Goal: Task Accomplishment & Management: Use online tool/utility

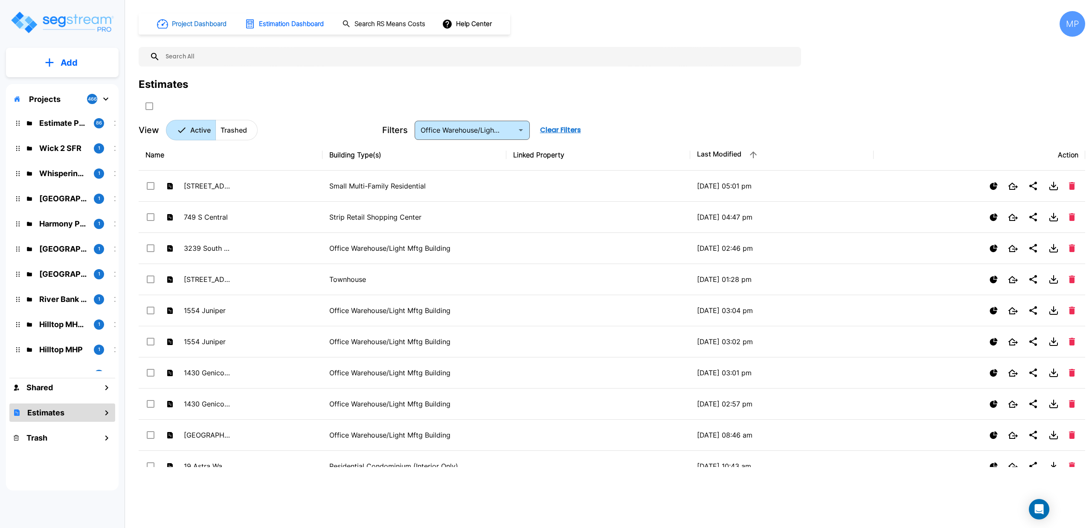
click at [203, 26] on h1 "Project Dashboard" at bounding box center [199, 24] width 55 height 10
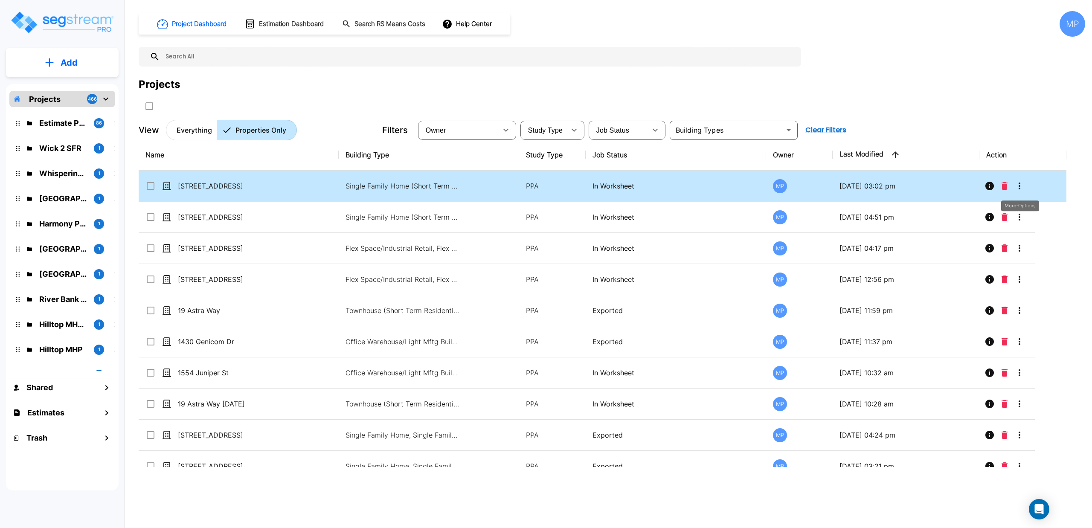
click at [1020, 185] on icon "More-Options" at bounding box center [1019, 186] width 10 height 10
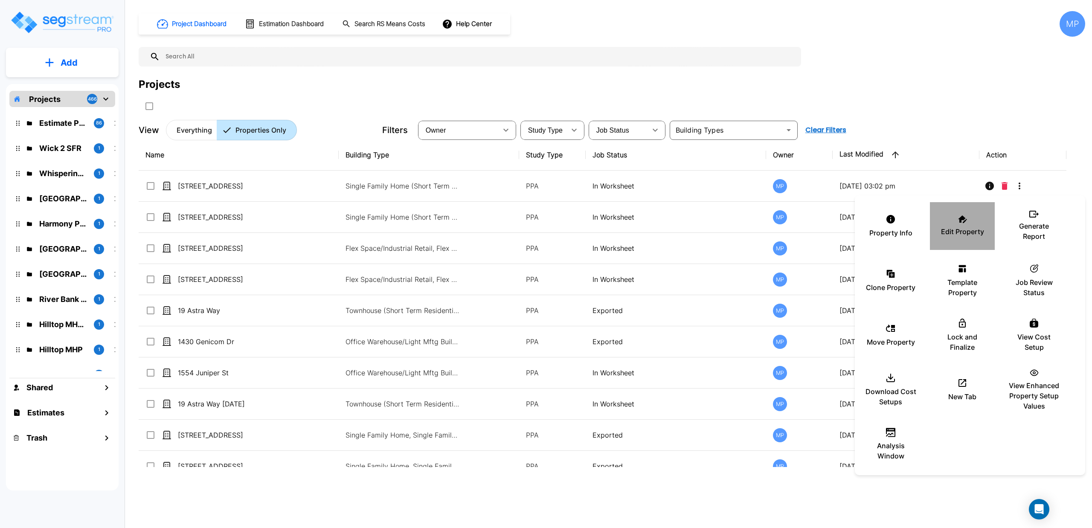
click at [965, 226] on div "Edit Property" at bounding box center [962, 226] width 51 height 43
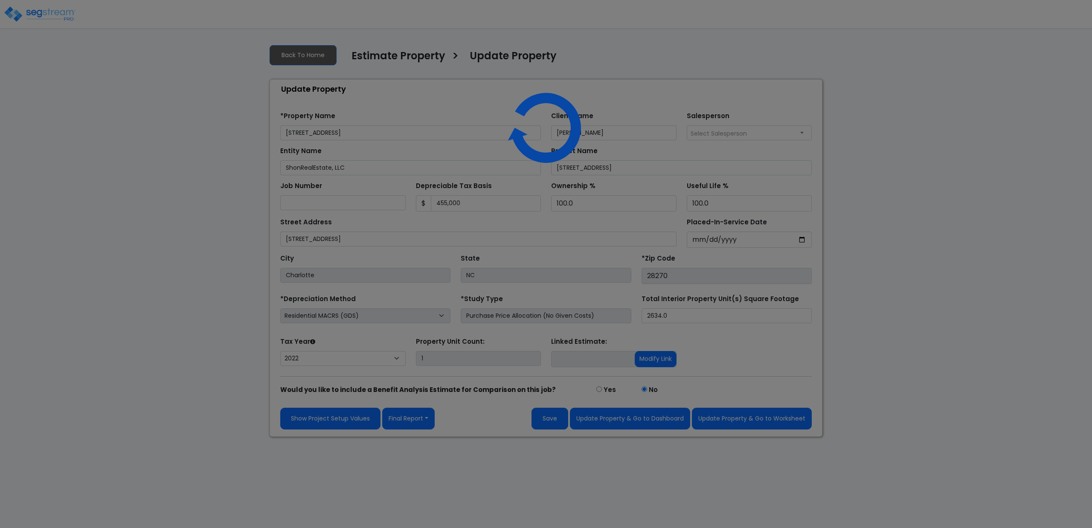
select select "2022"
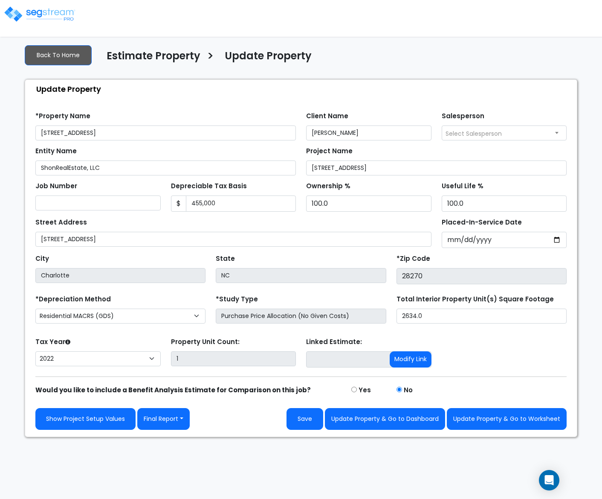
drag, startPoint x: 318, startPoint y: 13, endPoint x: 496, endPoint y: 14, distance: 177.9
click at [602, 80] on html "Notification x View All Mark Prideaux TaxDepPro Notification" at bounding box center [301, 218] width 602 height 437
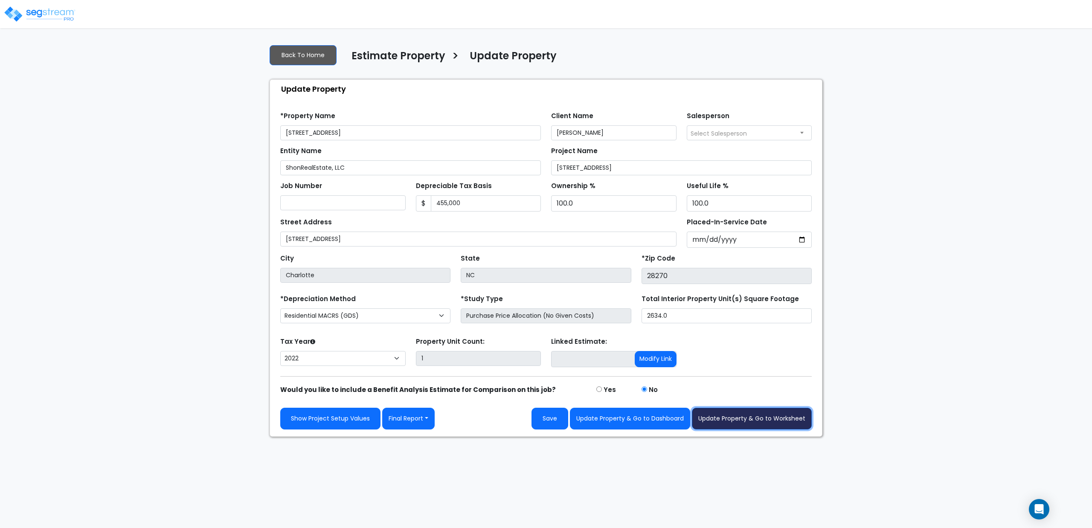
click at [724, 422] on button "Update Property & Go to Worksheet" at bounding box center [752, 419] width 120 height 22
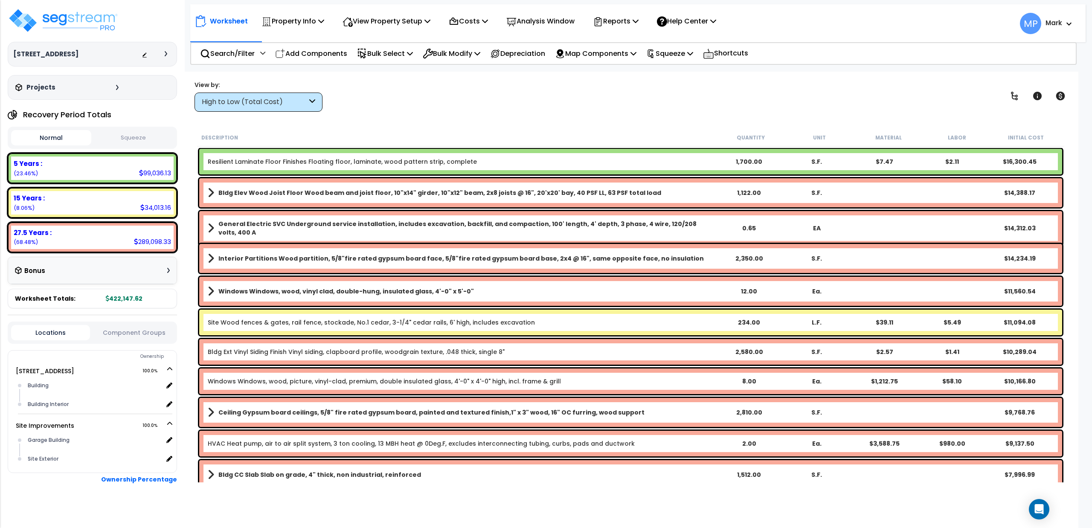
click at [304, 100] on div "High to Low (Total Cost)" at bounding box center [254, 102] width 105 height 10
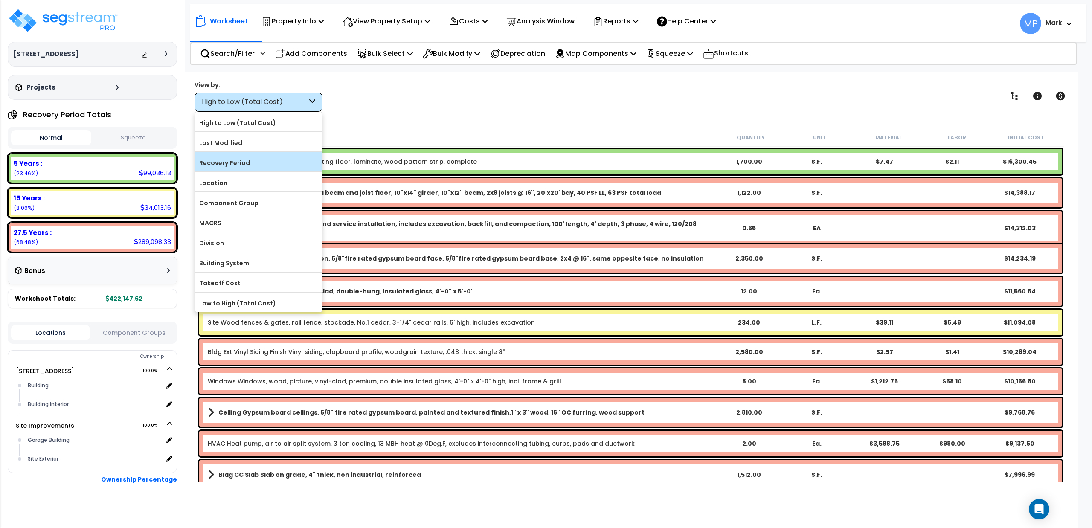
click at [266, 163] on label "Recovery Period" at bounding box center [258, 163] width 127 height 13
click at [0, 0] on input "Recovery Period" at bounding box center [0, 0] width 0 height 0
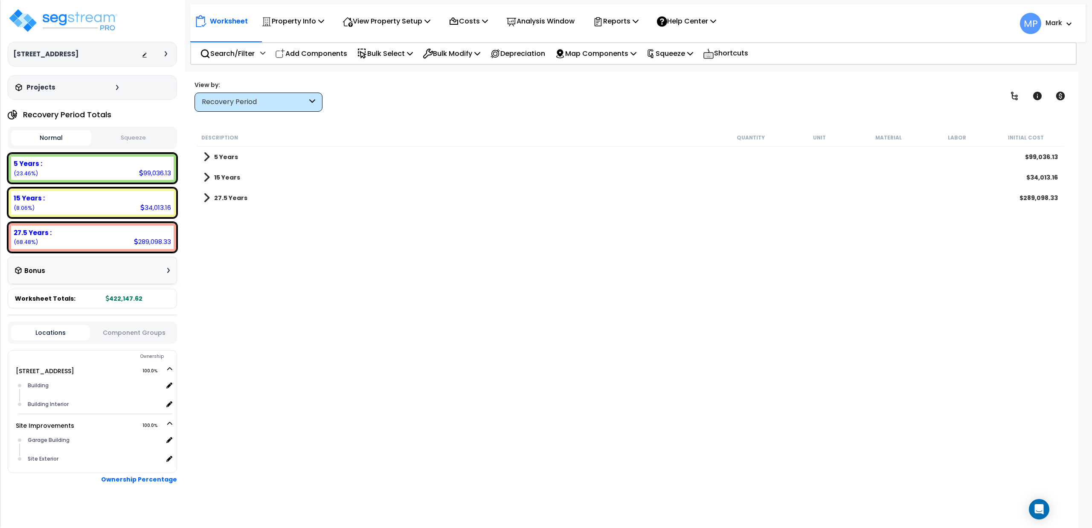
click at [204, 199] on span at bounding box center [206, 198] width 6 height 12
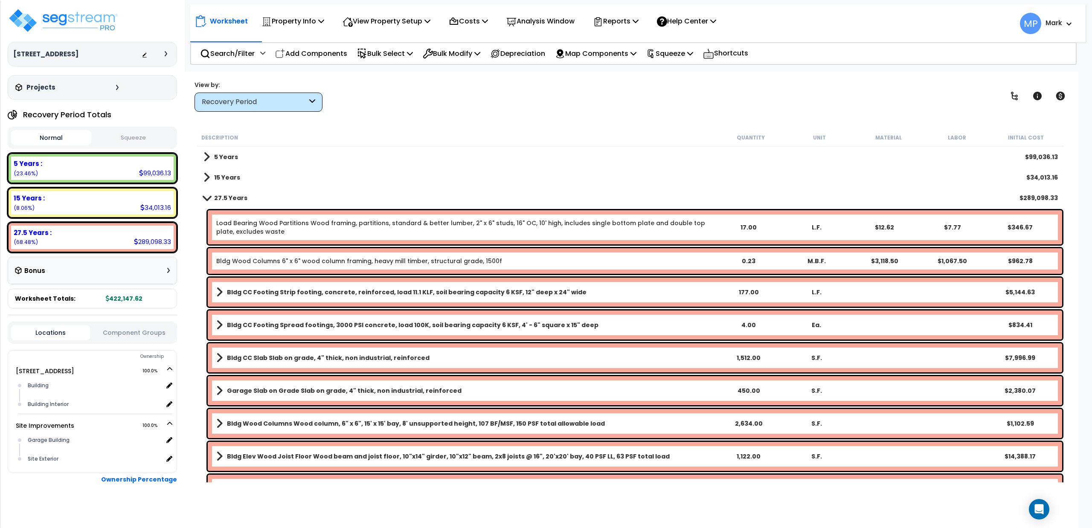
click at [207, 198] on span at bounding box center [207, 197] width 12 height 6
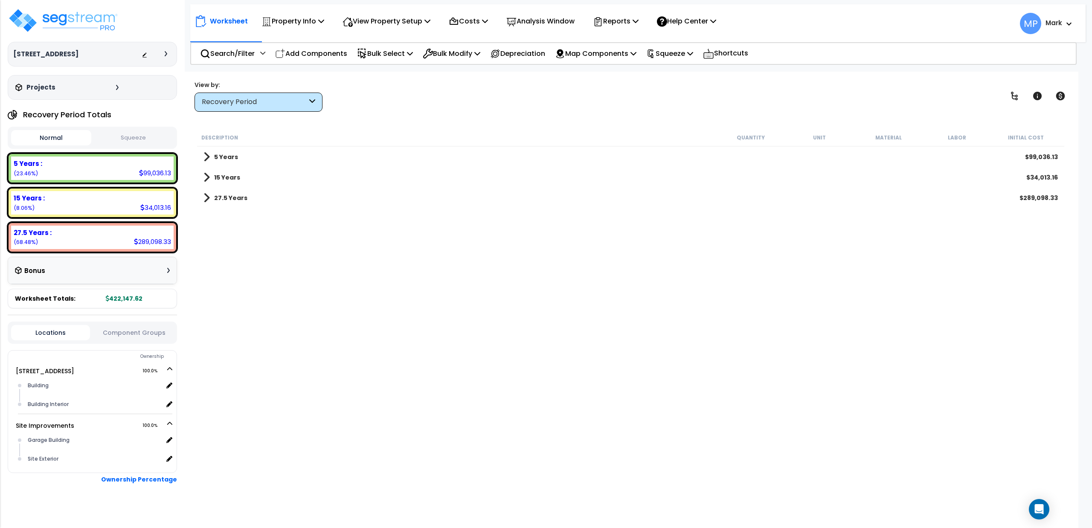
click at [205, 176] on span at bounding box center [206, 177] width 6 height 12
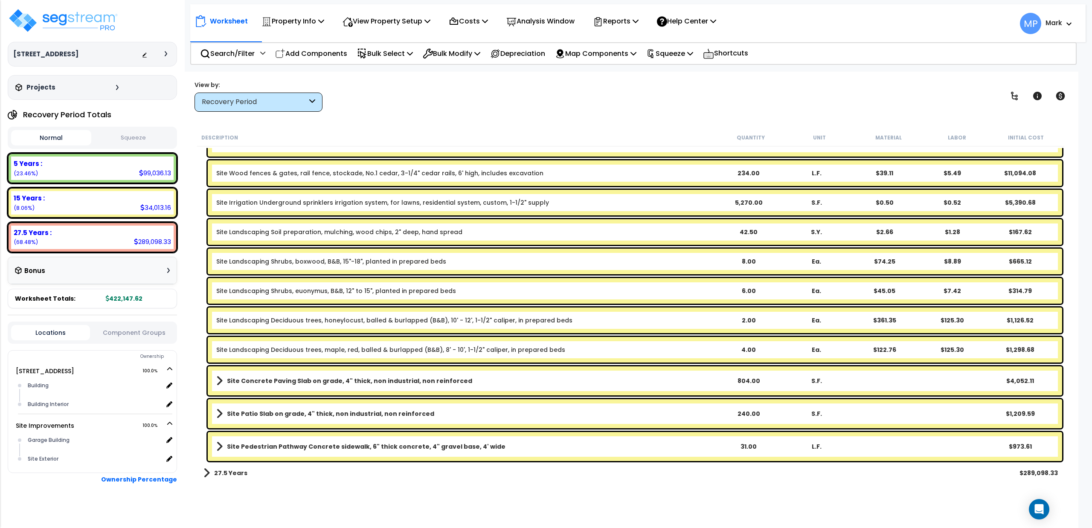
scroll to position [38, 0]
click at [567, 379] on link "Site Concrete Paving Slab on grade, 4" thick, non industrial, non reinforced" at bounding box center [465, 381] width 498 height 12
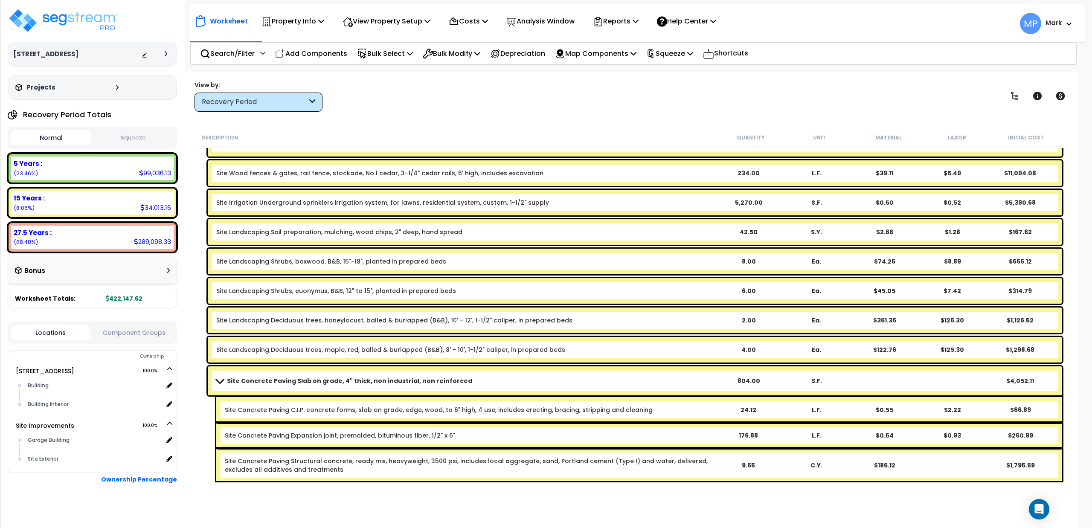
click at [567, 379] on link "Site Concrete Paving Slab on grade, 4" thick, non industrial, non reinforced" at bounding box center [465, 381] width 498 height 12
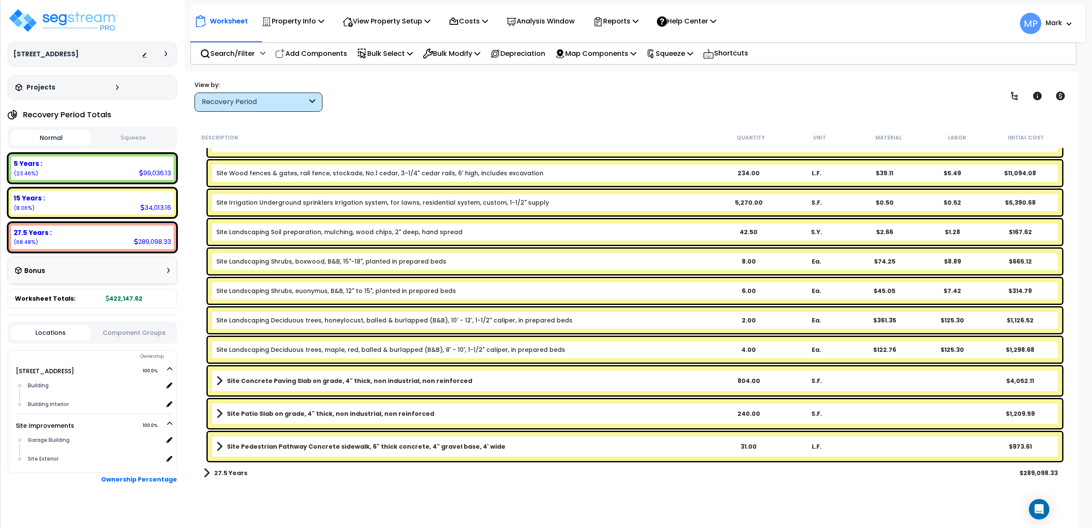
click at [567, 379] on link "Site Concrete Paving Slab on grade, 4" thick, non industrial, non reinforced" at bounding box center [465, 381] width 498 height 12
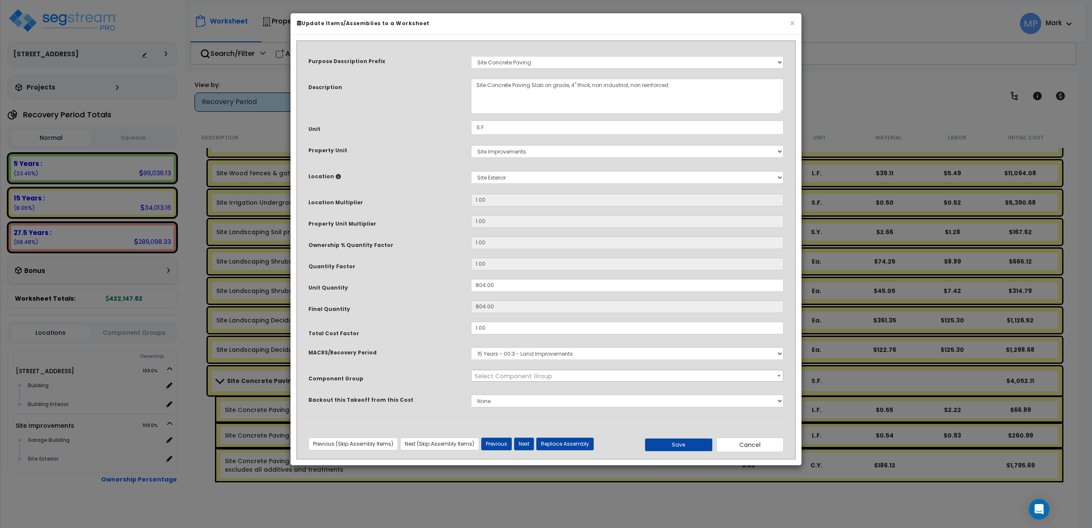
select select "26823"
click at [531, 332] on input "1.00" at bounding box center [627, 328] width 313 height 13
click at [525, 441] on button "Next" at bounding box center [524, 444] width 20 height 13
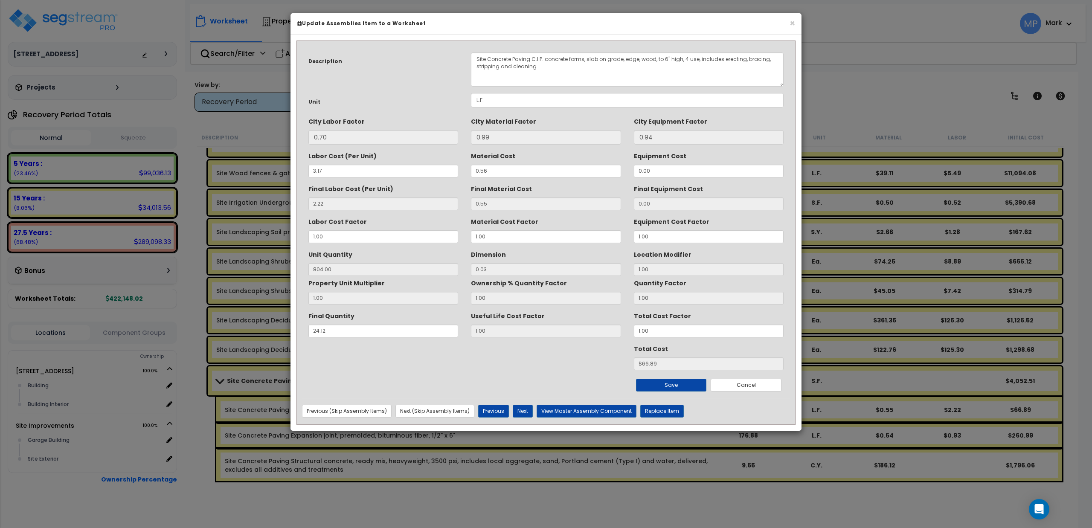
click at [525, 441] on div "× Update Assemblies Item to a Worksheet Description Site Concrete Paving C.I.P.…" at bounding box center [546, 264] width 1092 height 528
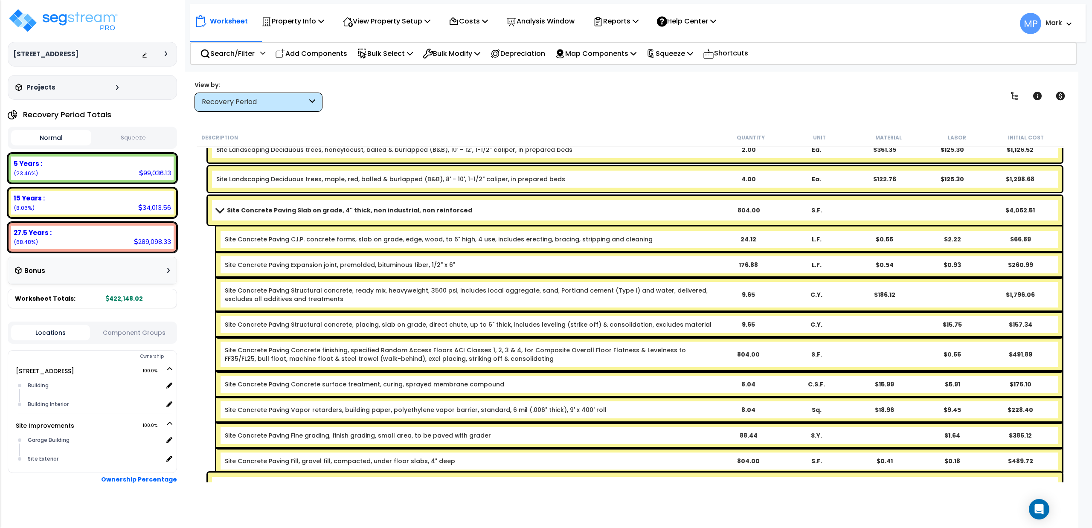
scroll to position [408, 0]
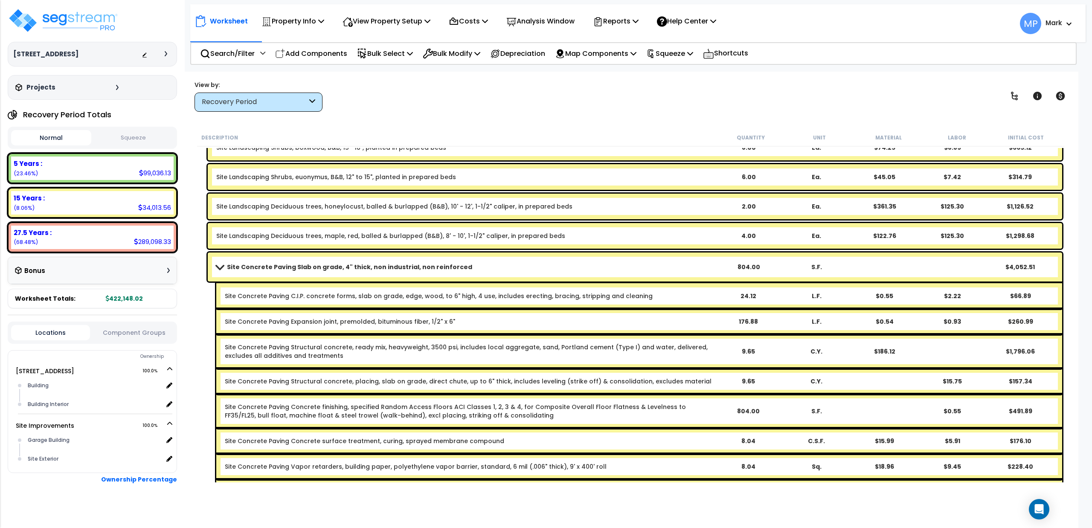
click at [490, 268] on link "Site Concrete Paving Slab on grade, 4" thick, non industrial, non reinforced" at bounding box center [465, 267] width 498 height 12
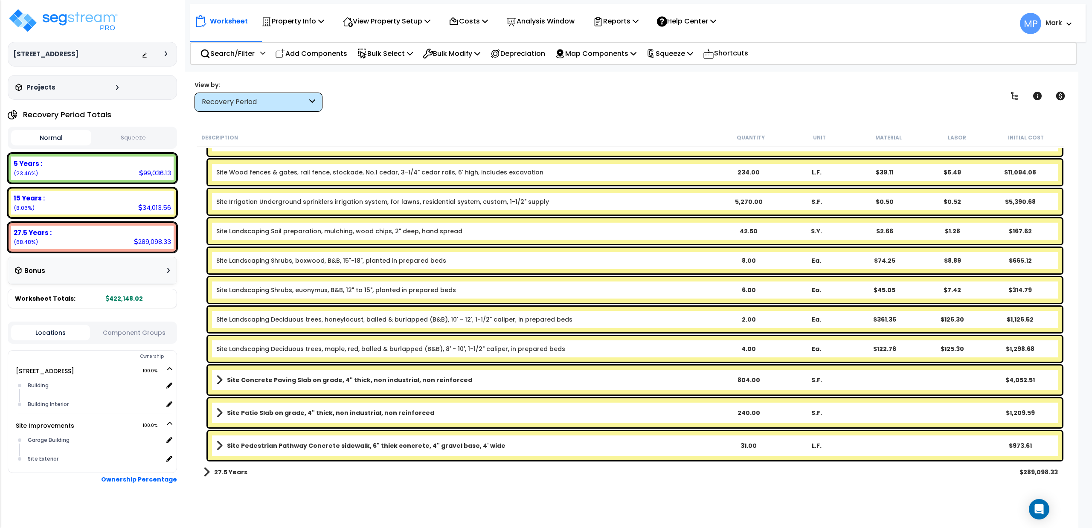
scroll to position [294, 0]
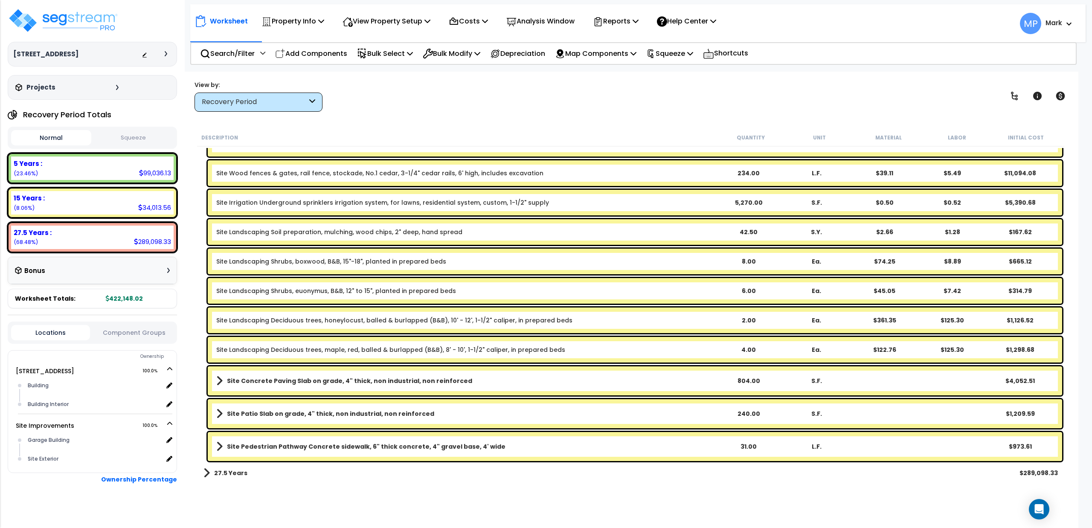
click at [502, 386] on link "Site Concrete Paving Slab on grade, 4" thick, non industrial, non reinforced" at bounding box center [465, 381] width 498 height 12
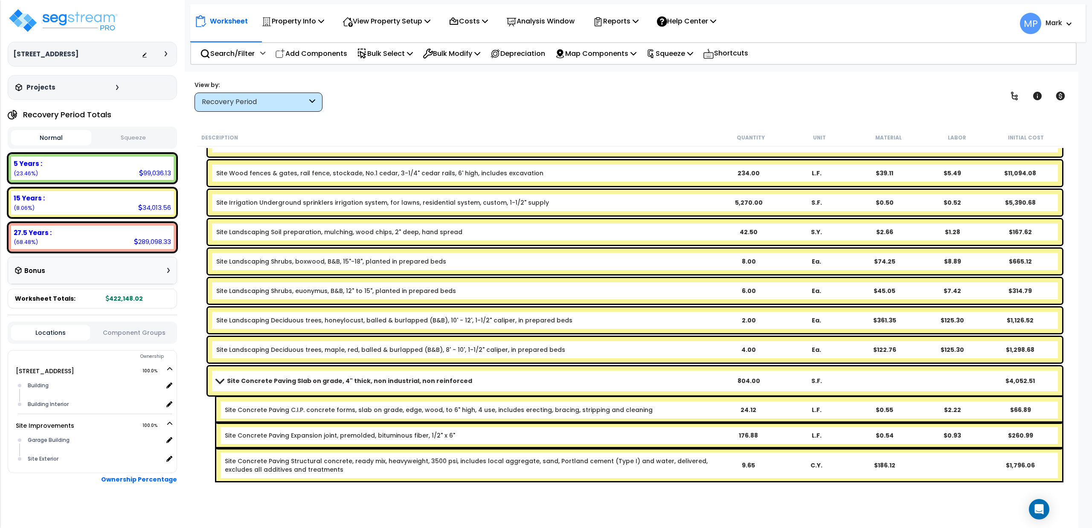
click at [502, 386] on link "Site Concrete Paving Slab on grade, 4" thick, non industrial, non reinforced" at bounding box center [465, 381] width 498 height 12
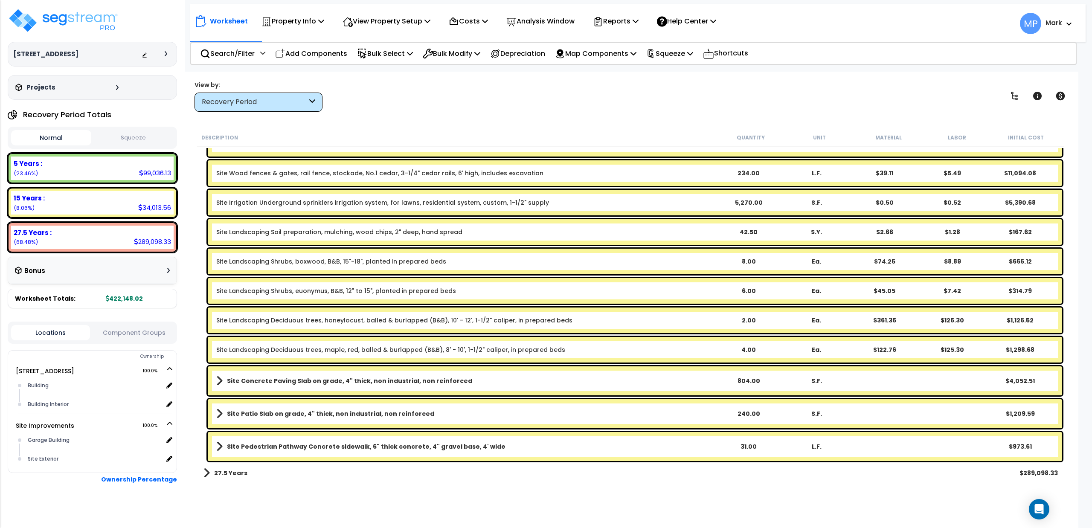
click at [502, 386] on link "Site Concrete Paving Slab on grade, 4" thick, non industrial, non reinforced" at bounding box center [465, 381] width 498 height 12
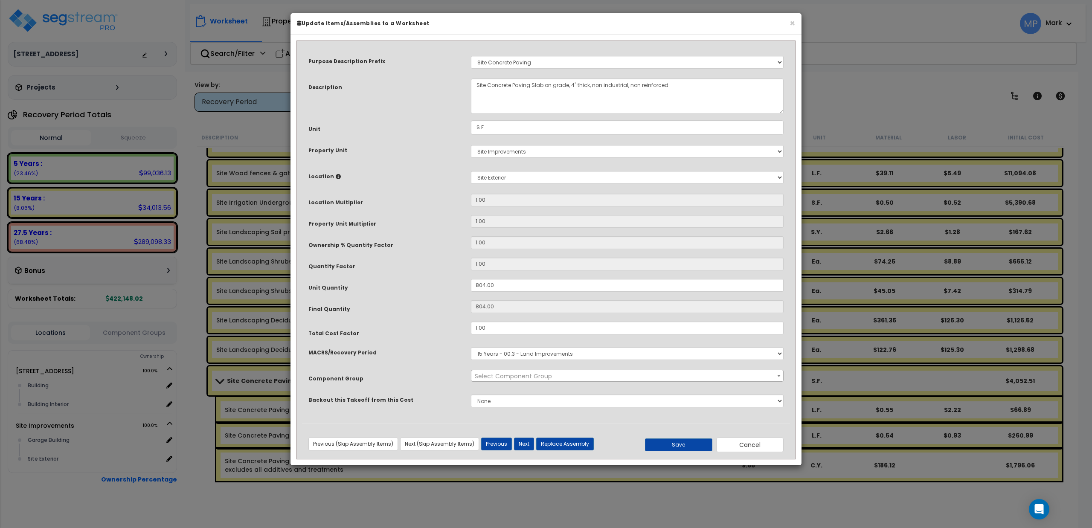
select select "26823"
click at [498, 330] on input "1.00" at bounding box center [627, 328] width 313 height 13
click at [673, 443] on button "Save" at bounding box center [678, 444] width 67 height 13
type input "1.50"
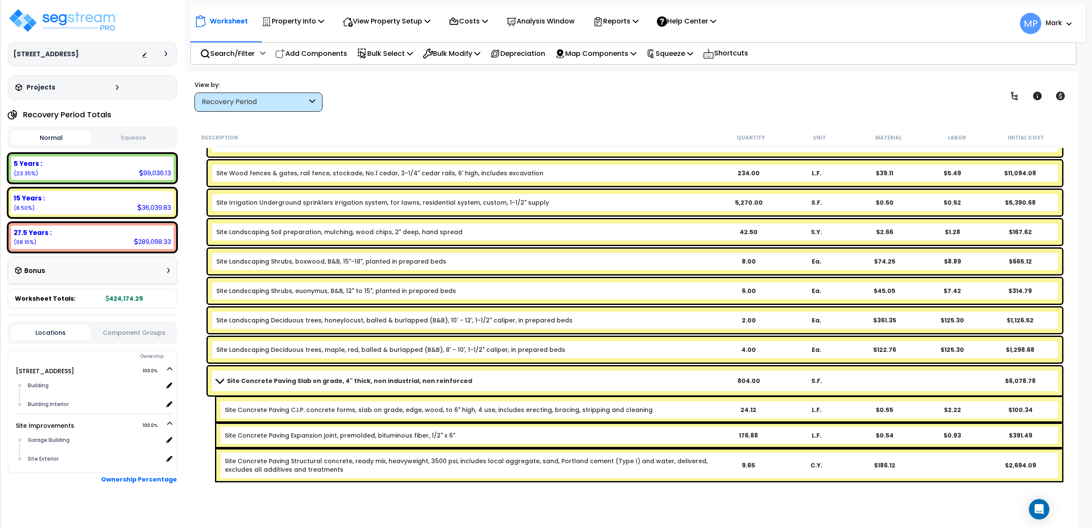
click at [215, 381] on span at bounding box center [220, 380] width 12 height 6
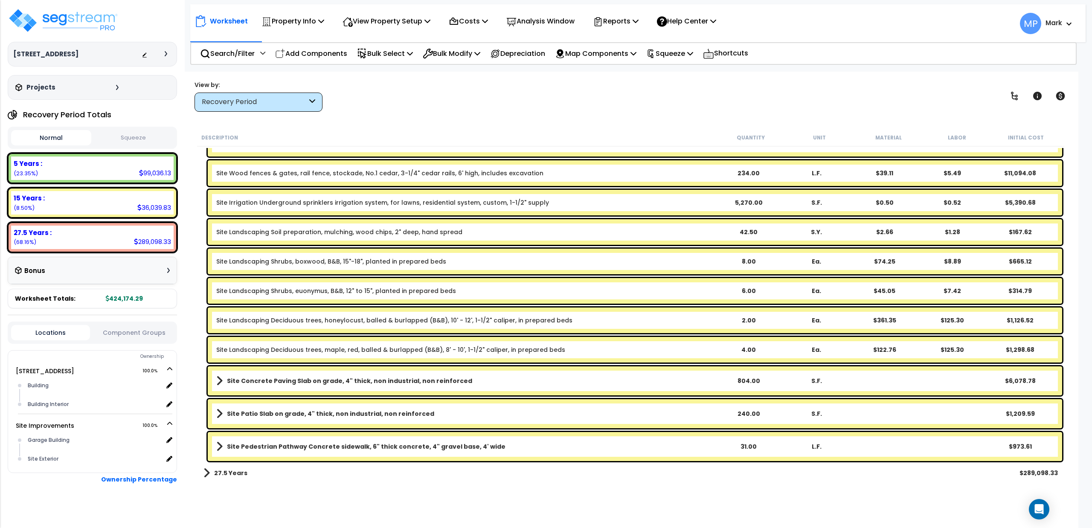
click at [440, 383] on b "Site Concrete Paving Slab on grade, 4" thick, non industrial, non reinforced" at bounding box center [349, 381] width 245 height 9
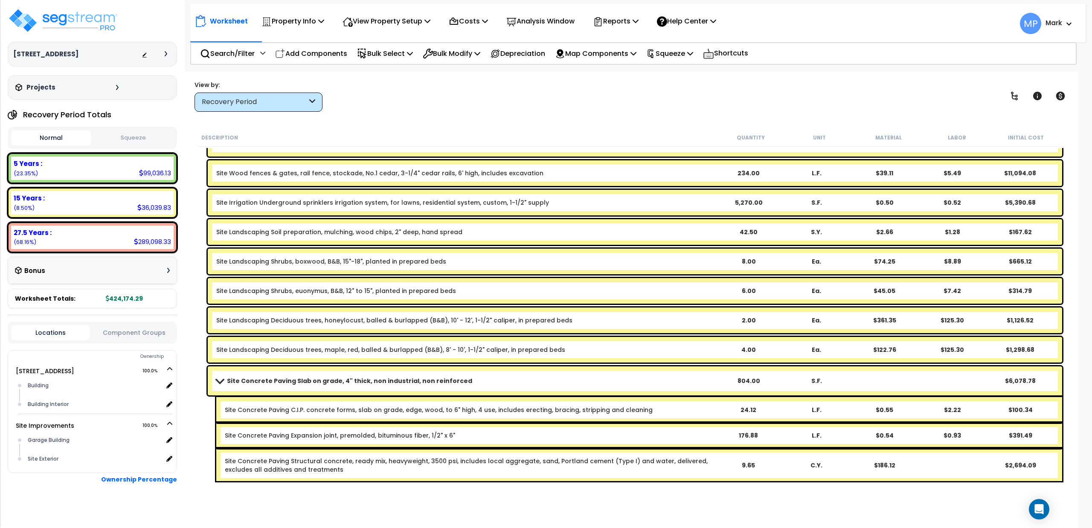
click at [440, 383] on b "Site Concrete Paving Slab on grade, 4" thick, non industrial, non reinforced" at bounding box center [349, 381] width 245 height 9
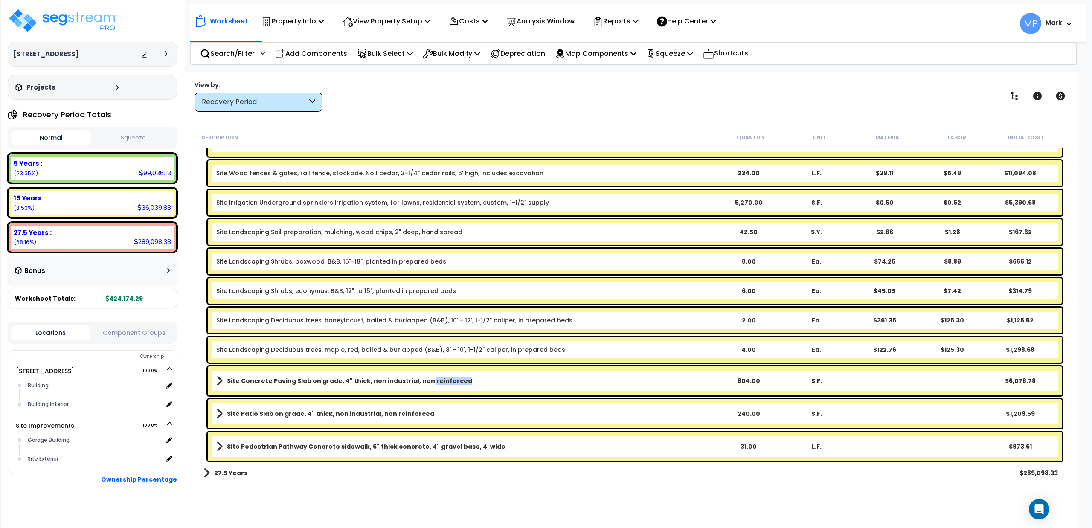
click at [440, 383] on b "Site Concrete Paving Slab on grade, 4" thick, non industrial, non reinforced" at bounding box center [349, 381] width 245 height 9
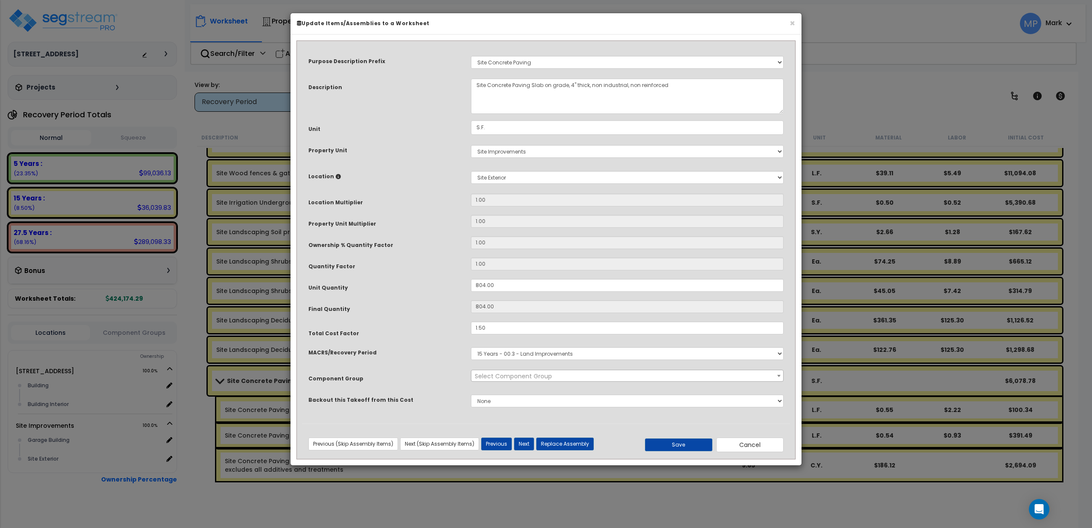
select select "26823"
click at [502, 331] on input "1.50" at bounding box center [627, 328] width 313 height 13
click at [676, 447] on button "Save" at bounding box center [678, 444] width 67 height 13
type input "2.00"
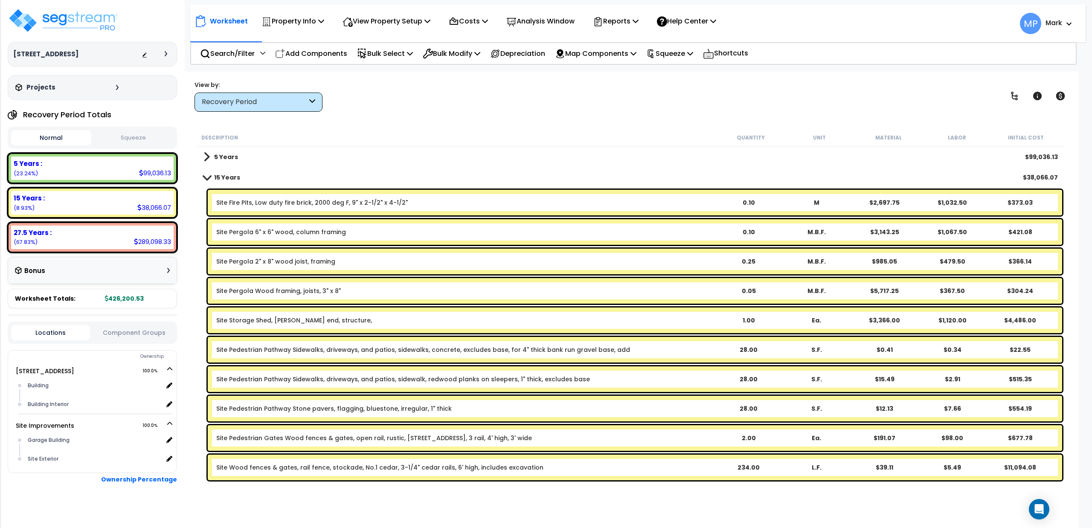
scroll to position [0, 0]
click at [209, 179] on span at bounding box center [207, 177] width 12 height 6
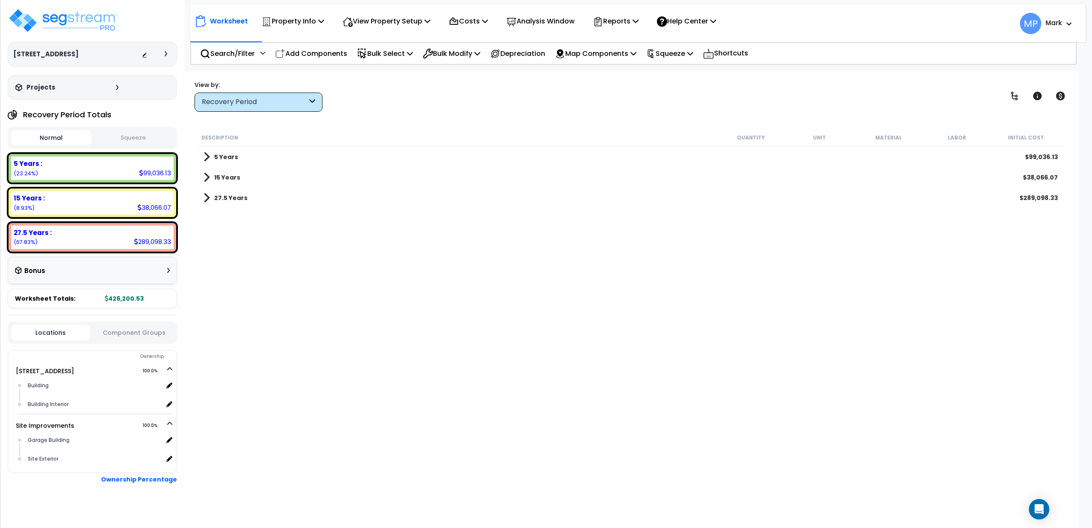
click at [210, 156] on link "5 Years" at bounding box center [220, 157] width 35 height 12
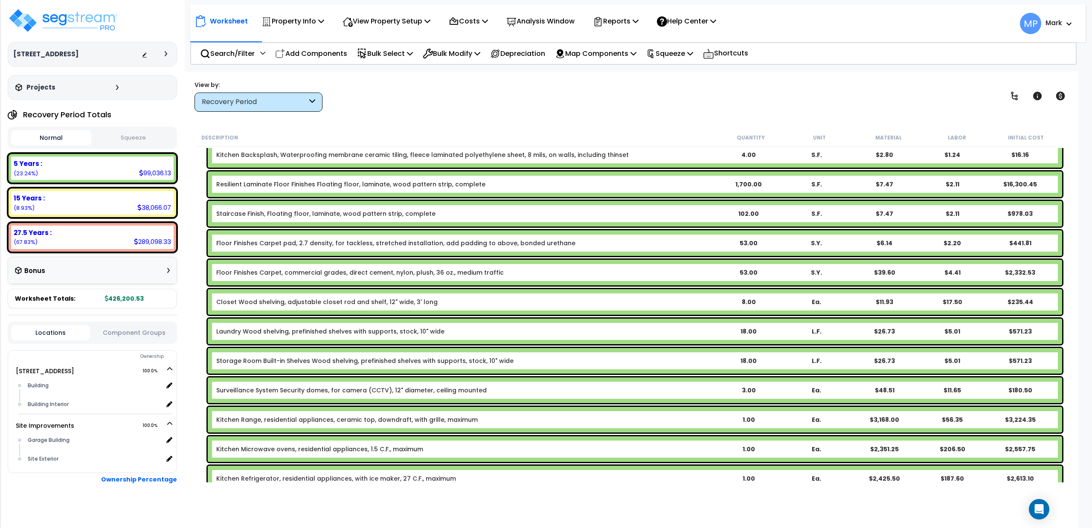
scroll to position [341, 0]
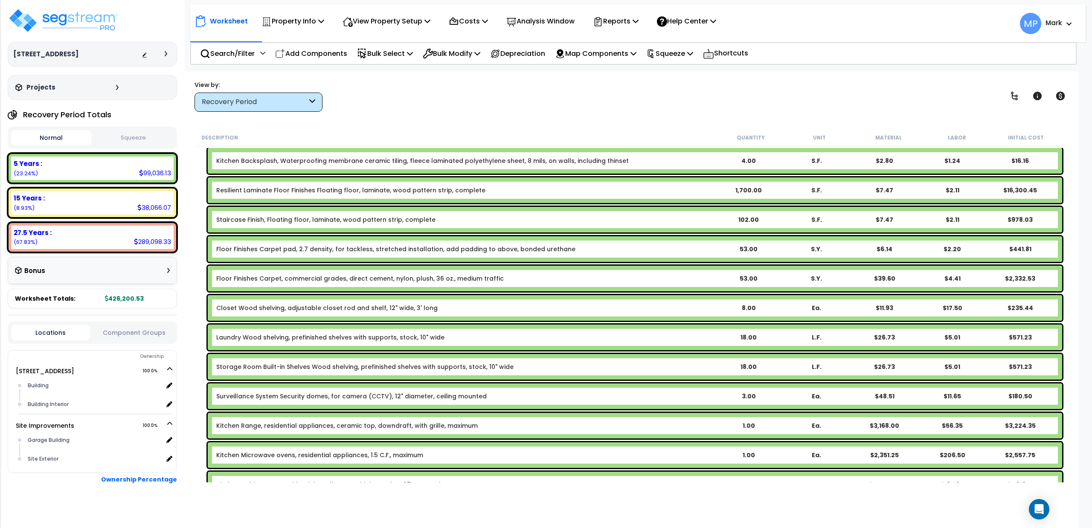
click at [572, 189] on b "Resilient Laminate Floor Finishes Floating floor, laminate, wood pattern strip,…" at bounding box center [465, 190] width 498 height 9
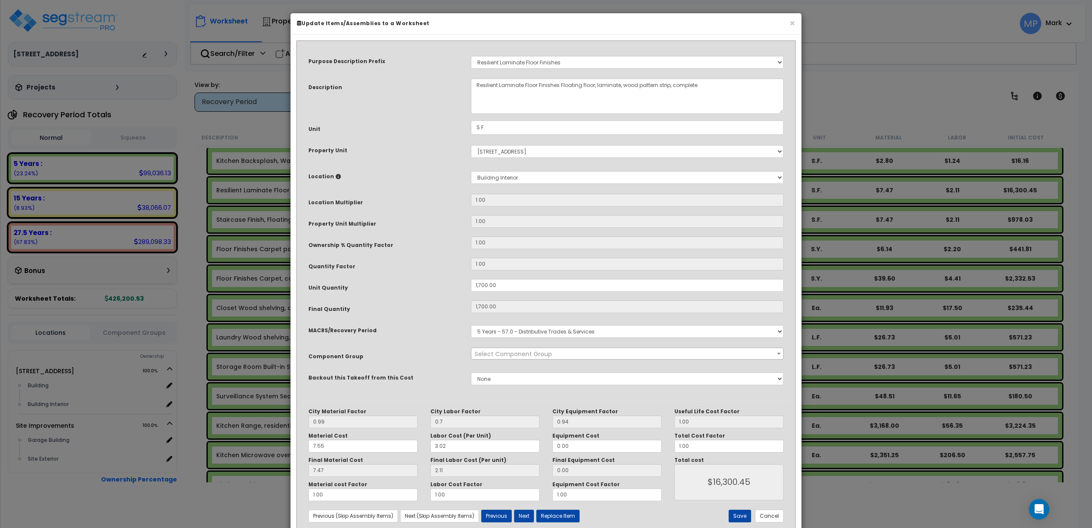
select select "15708"
drag, startPoint x: 339, startPoint y: 445, endPoint x: 292, endPoint y: 456, distance: 47.8
click at [292, 456] on div "Purpose Description Prefix Select A/V System A/V System Equipment A/V System Eq…" at bounding box center [545, 285] width 511 height 501
type input "5"
type input "$16,286.00"
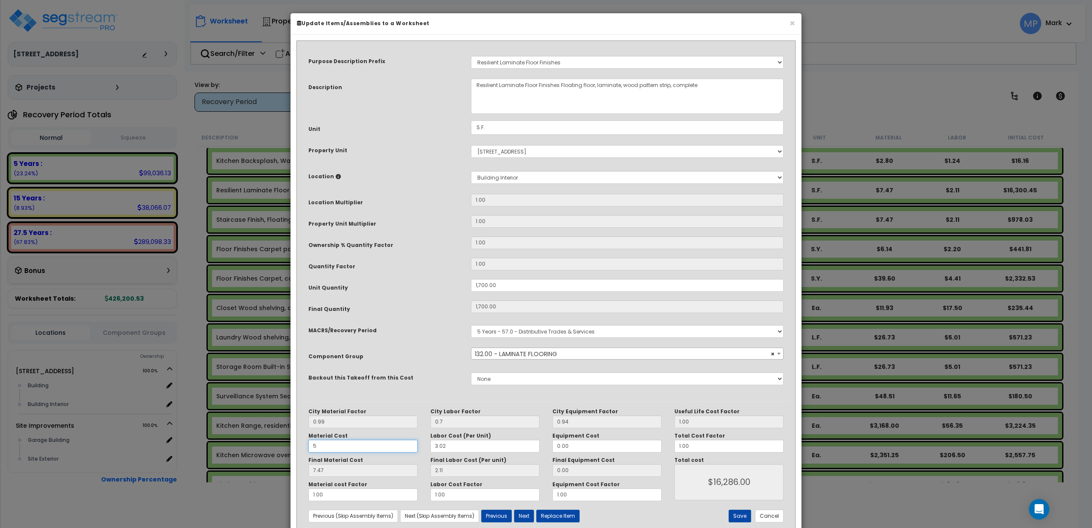
type input "4.95"
type input "$12,002.00"
type input "5."
type input "$12,002.00"
type input "5.2"
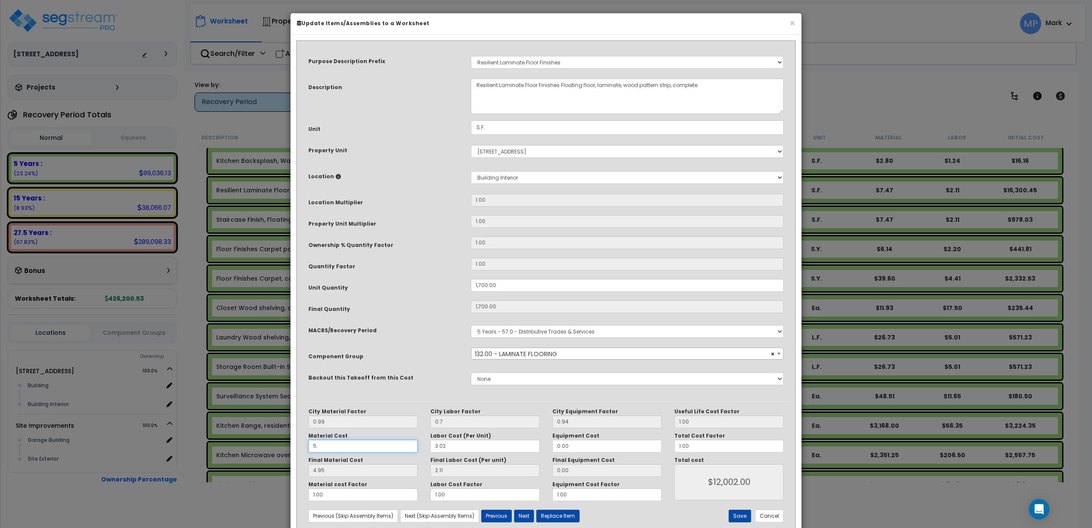
type input "$12,002.00"
type input "5.15"
type input "$12,342.00"
type input "5.25"
type input "$12,342.00"
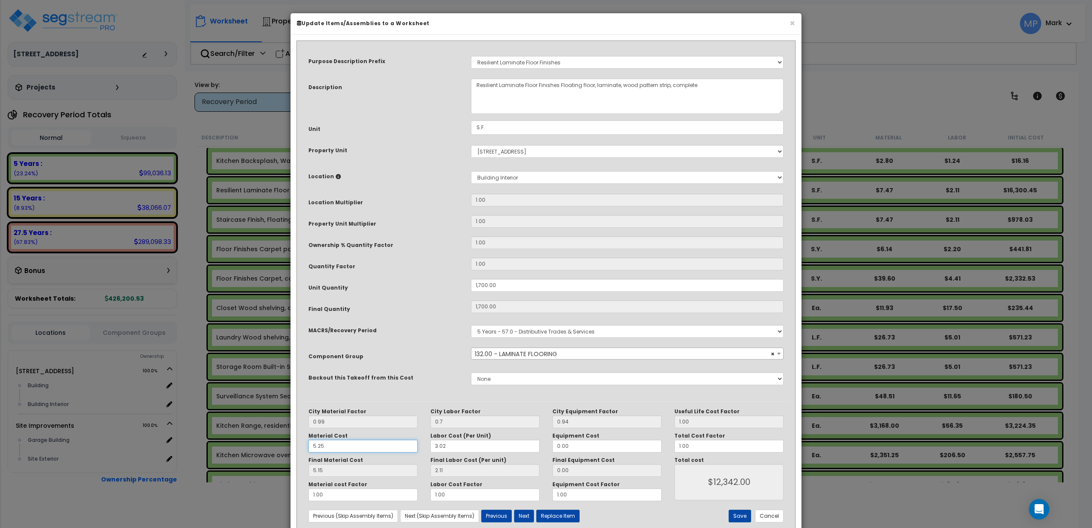
type input "5.20"
type input "$12,427.00"
type input "5.25"
type input "$12,427.00"
click at [737, 519] on button "Save" at bounding box center [739, 516] width 23 height 13
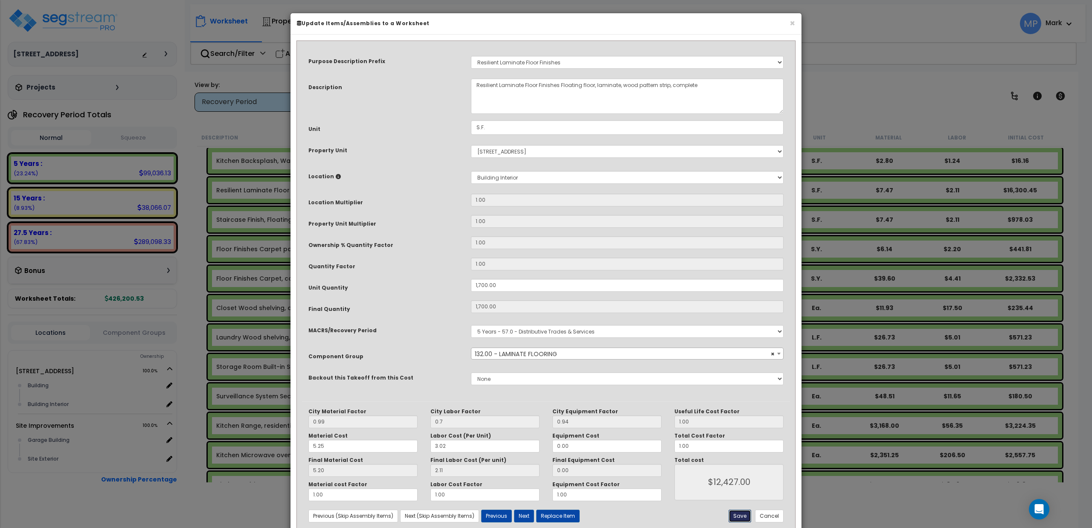
type input "1700.00"
type input "0.70"
type input "12427.00"
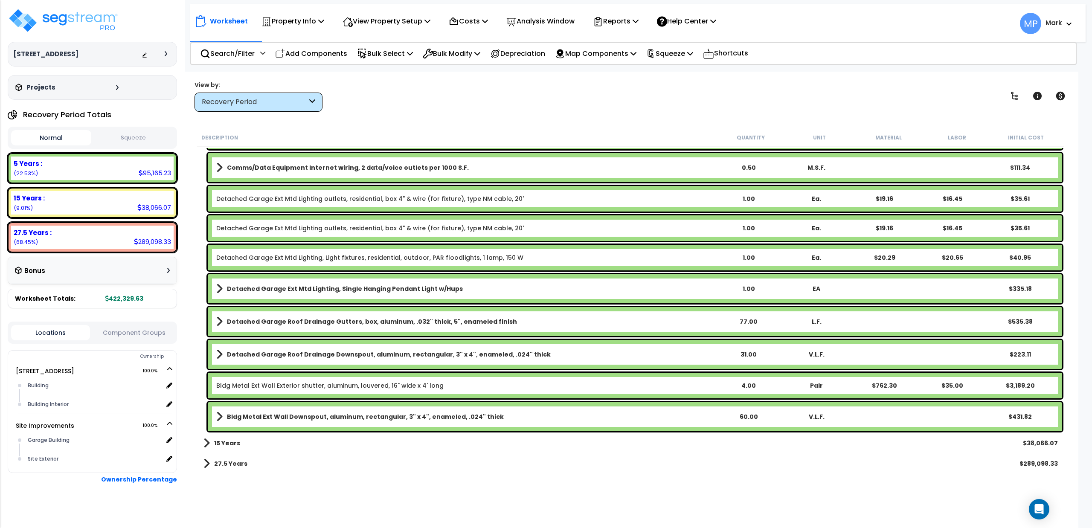
scroll to position [2024, 0]
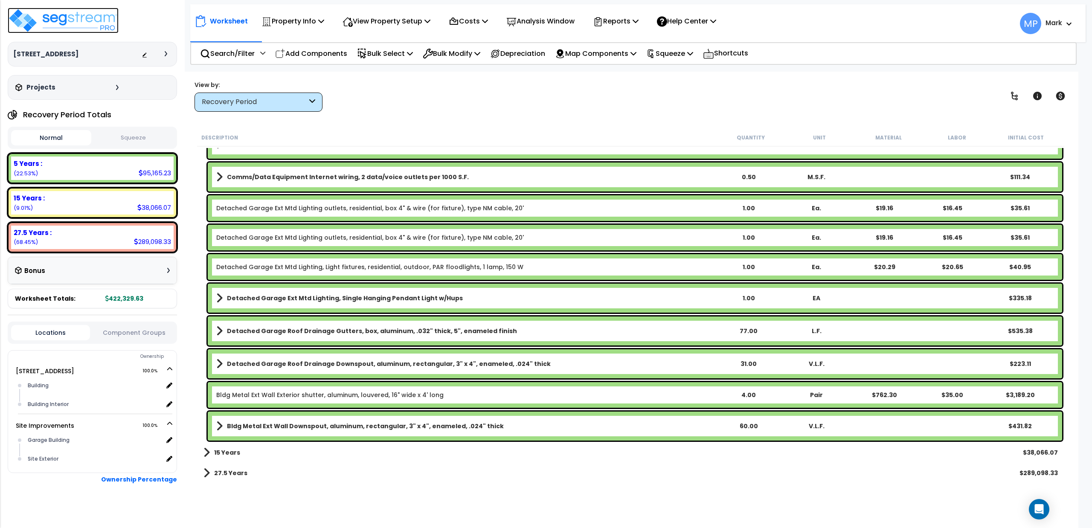
click at [69, 25] on img at bounding box center [63, 21] width 111 height 26
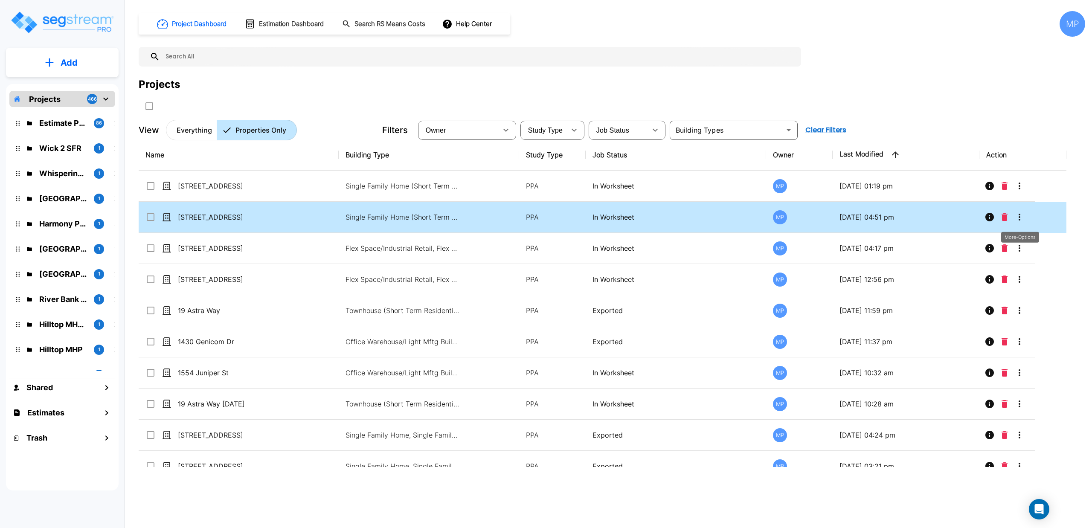
click at [1019, 220] on icon "More-Options" at bounding box center [1019, 217] width 10 height 10
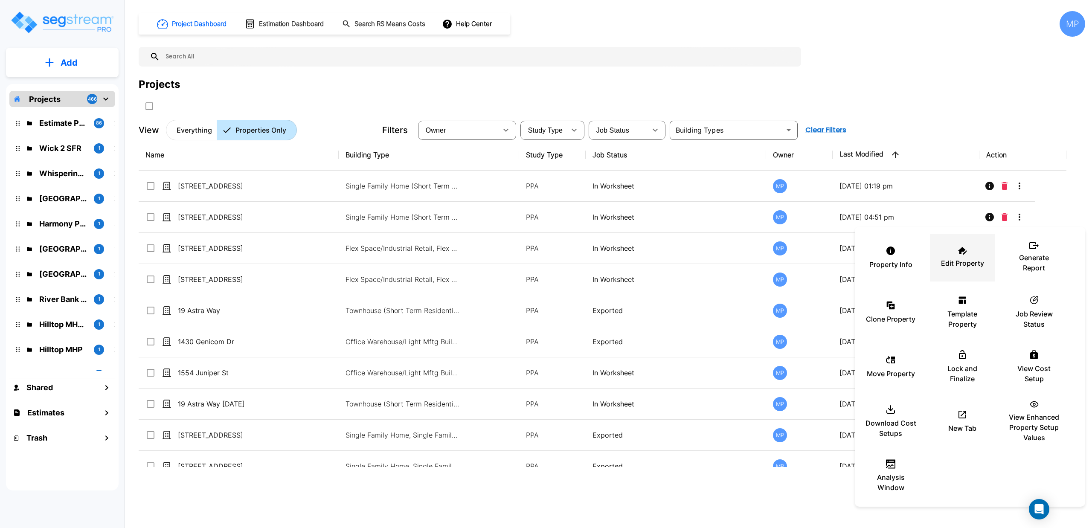
click at [975, 258] on p "Edit Property" at bounding box center [962, 263] width 43 height 10
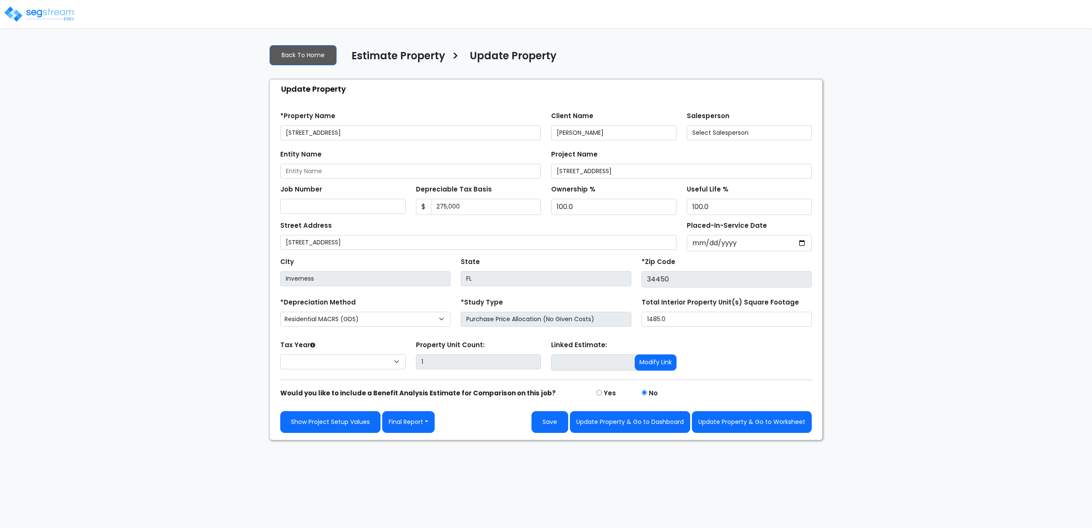
select select "2025"
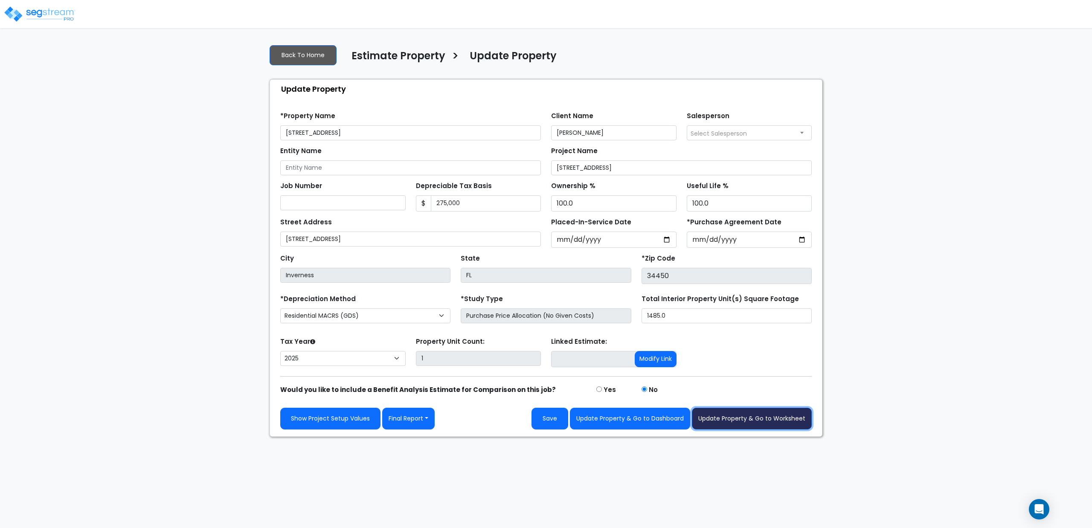
click at [763, 424] on button "Update Property & Go to Worksheet" at bounding box center [752, 419] width 120 height 22
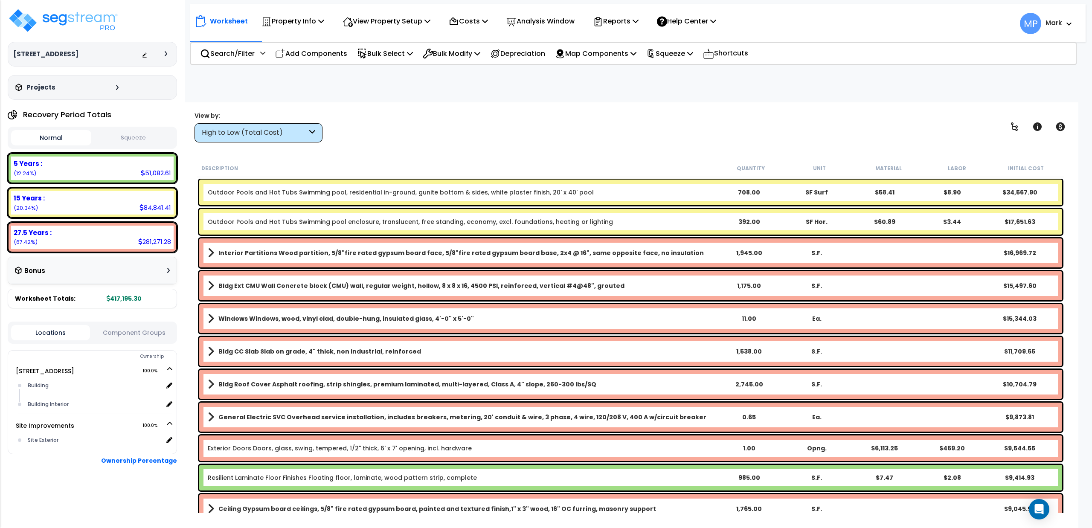
click at [309, 131] on icon at bounding box center [312, 133] width 6 height 10
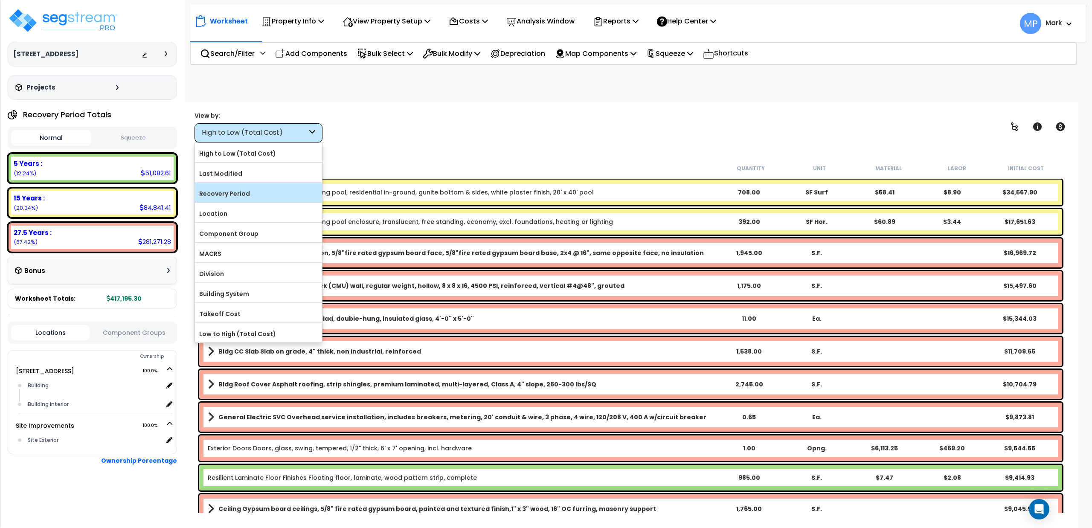
click at [247, 193] on label "Recovery Period" at bounding box center [258, 193] width 127 height 13
click at [0, 0] on input "Recovery Period" at bounding box center [0, 0] width 0 height 0
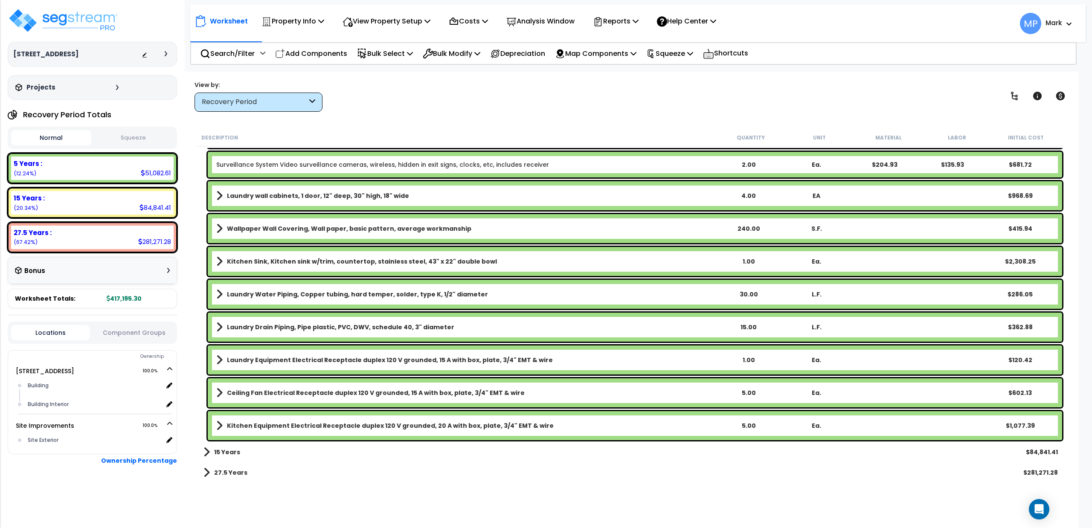
scroll to position [38, 0]
click at [205, 453] on span at bounding box center [206, 452] width 6 height 12
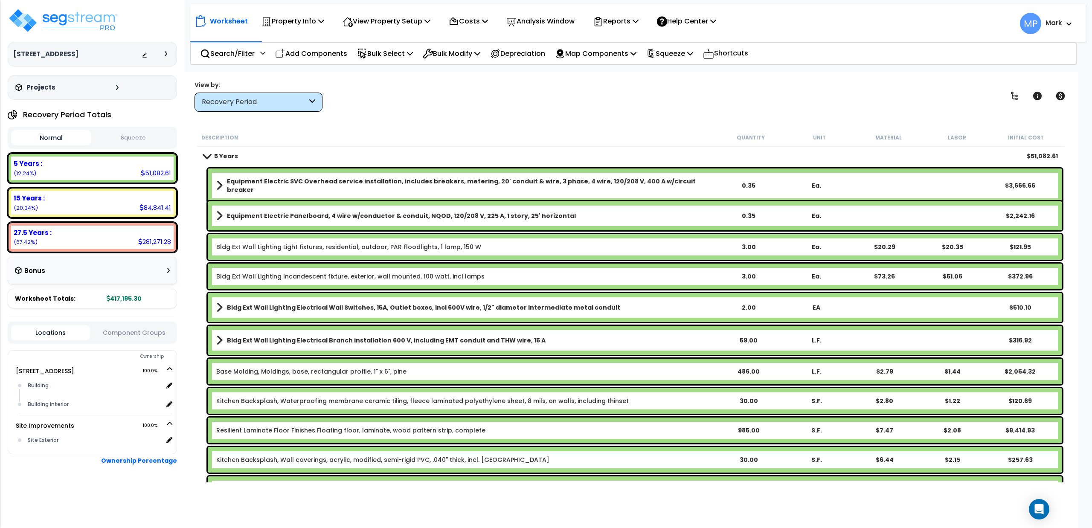
scroll to position [0, 0]
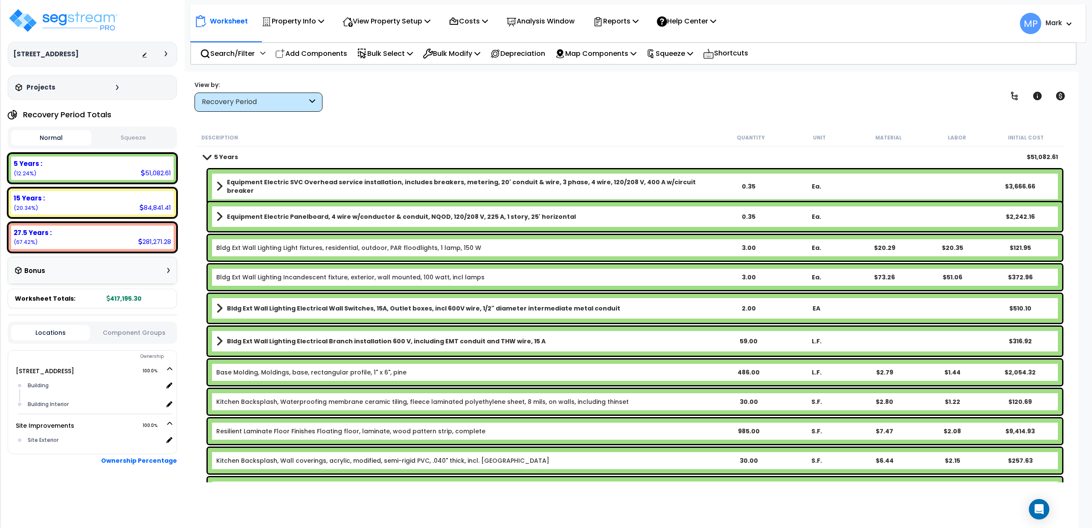
click at [207, 152] on link "5 Years" at bounding box center [220, 157] width 35 height 12
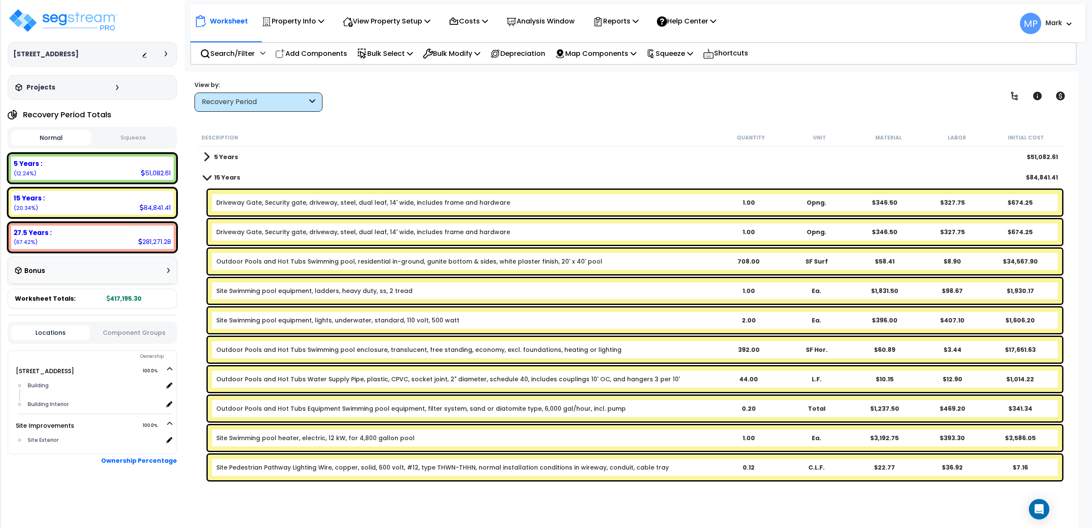
click at [206, 173] on link "15 Years" at bounding box center [221, 177] width 37 height 12
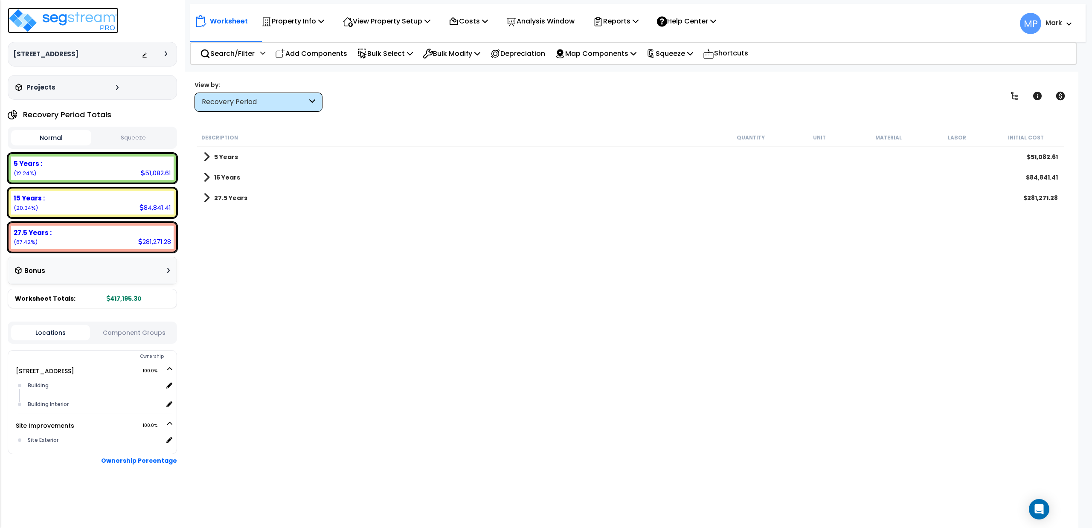
click at [61, 20] on img at bounding box center [63, 21] width 111 height 26
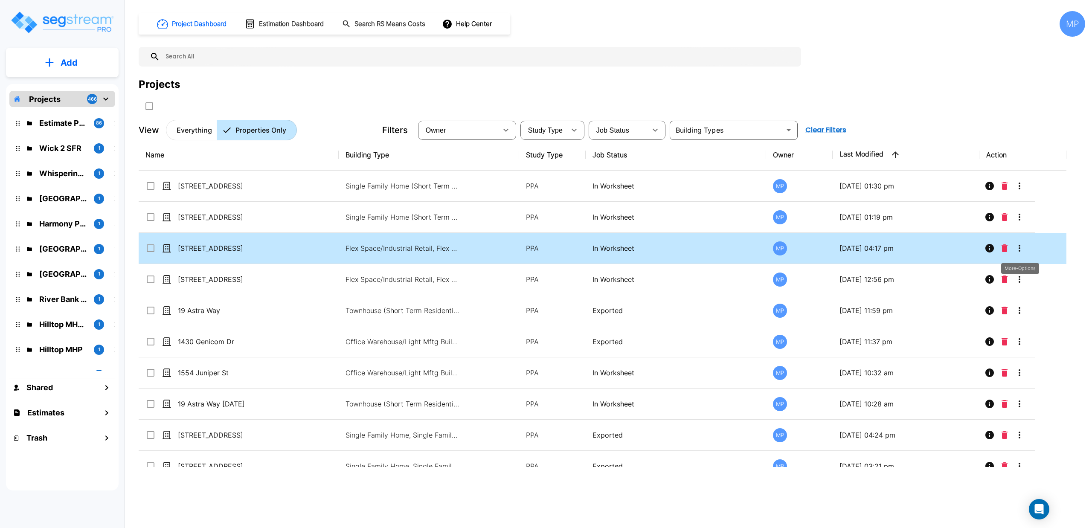
click at [1019, 247] on icon "More-Options" at bounding box center [1019, 248] width 10 height 10
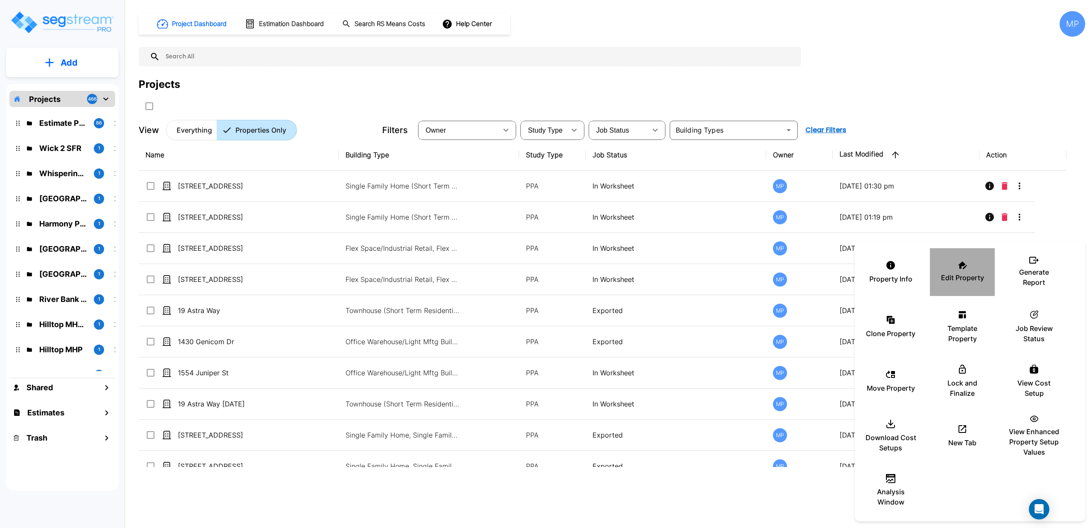
click at [959, 265] on icon at bounding box center [962, 265] width 9 height 8
click at [1067, 209] on div at bounding box center [546, 264] width 1092 height 528
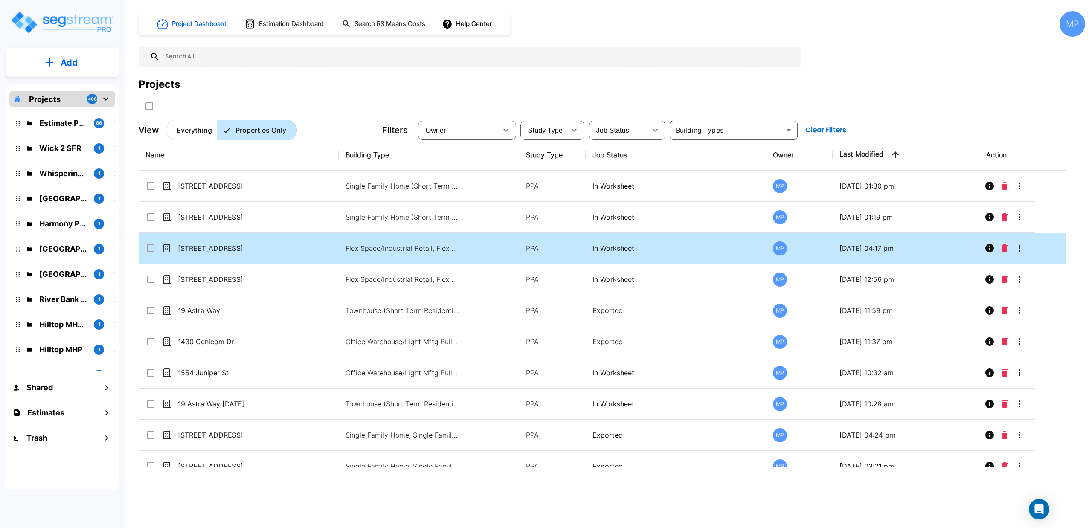
click at [699, 258] on td "In Worksheet" at bounding box center [676, 248] width 180 height 31
click at [239, 253] on p "[STREET_ADDRESS]" at bounding box center [220, 248] width 85 height 10
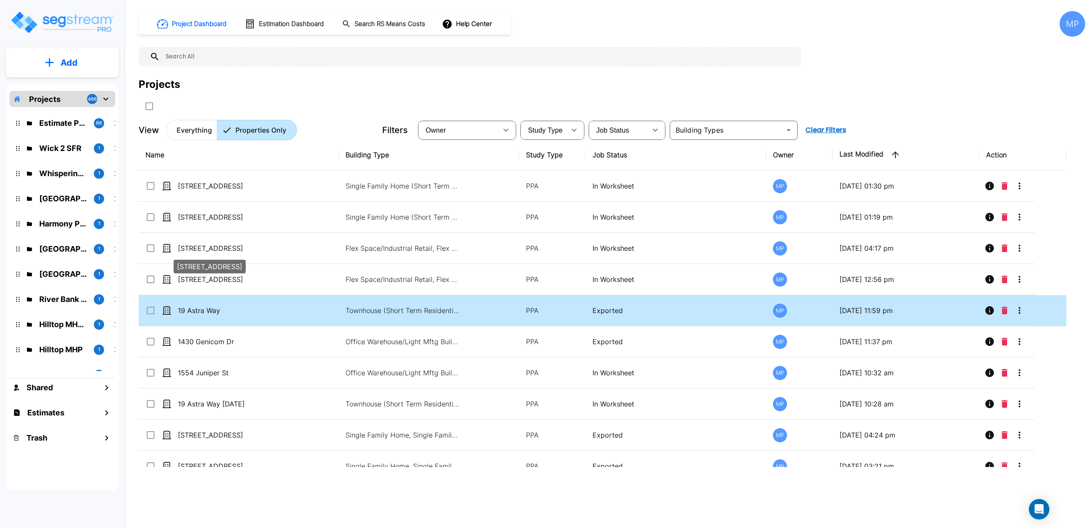
checkbox input "false"
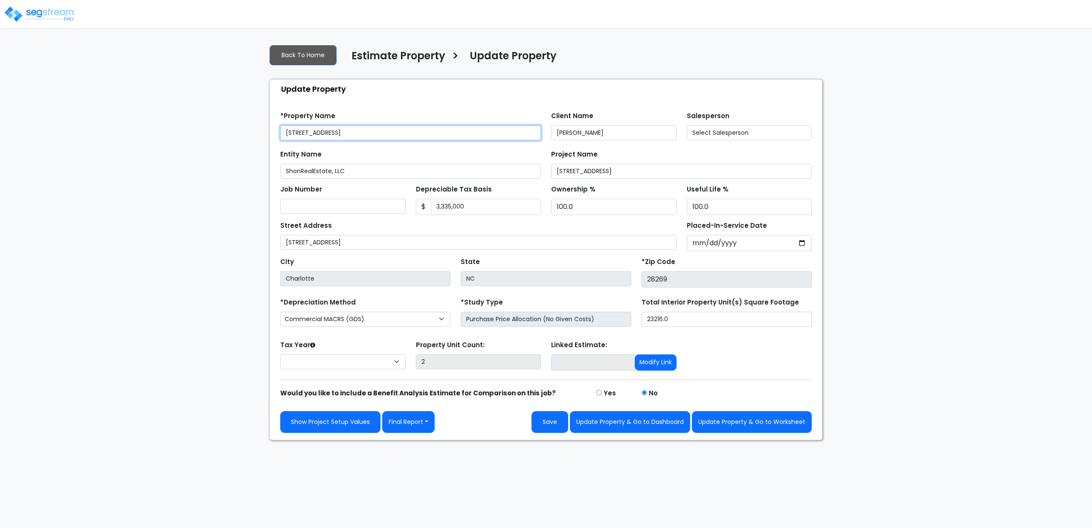
select select "2025"
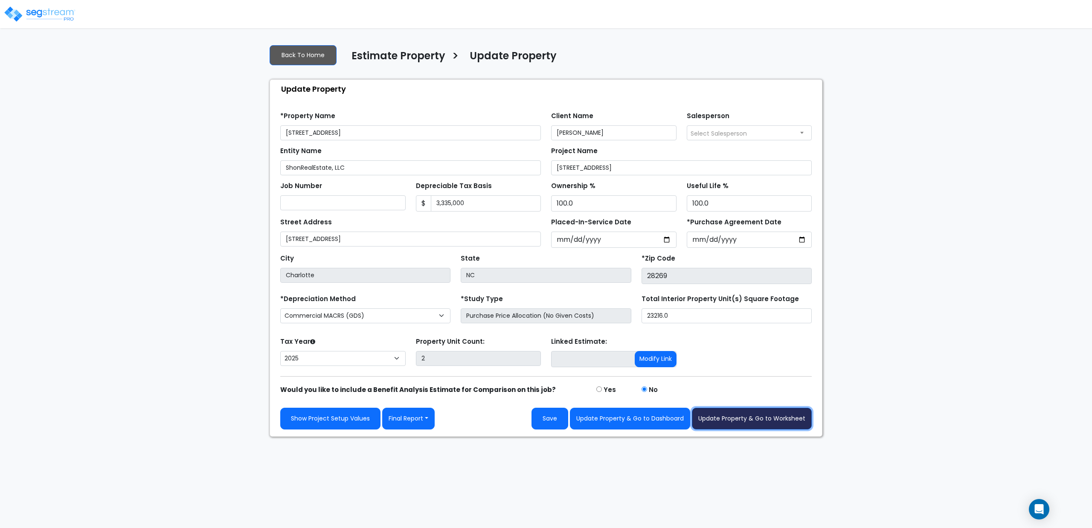
click at [757, 422] on button "Update Property & Go to Worksheet" at bounding box center [752, 419] width 120 height 22
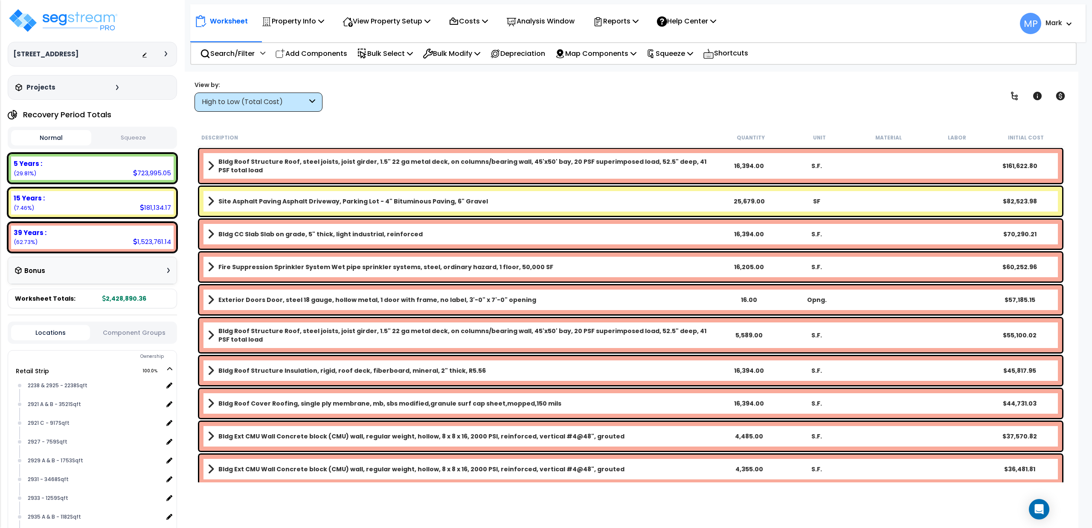
click at [311, 101] on icon at bounding box center [312, 102] width 6 height 10
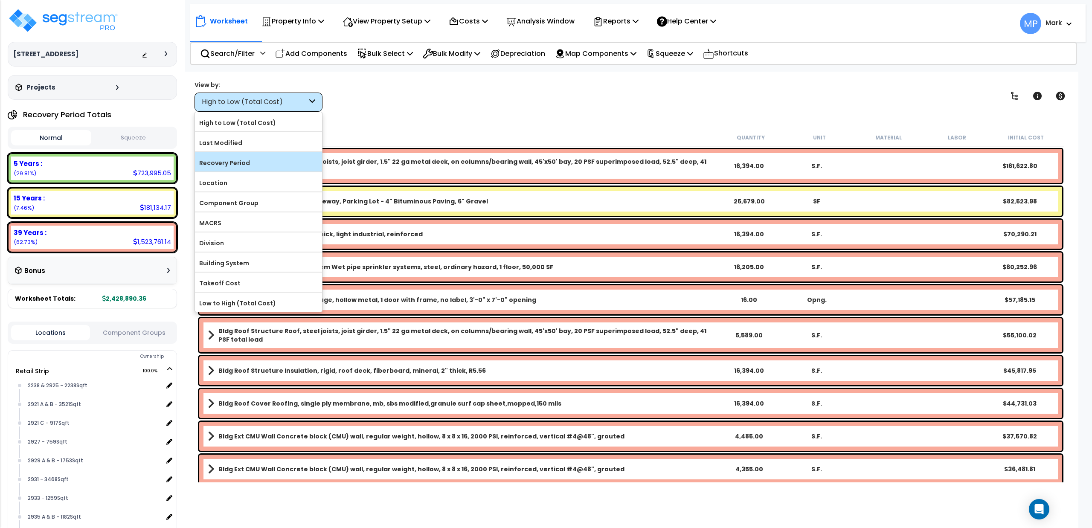
click at [255, 161] on label "Recovery Period" at bounding box center [258, 163] width 127 height 13
click at [0, 0] on input "Recovery Period" at bounding box center [0, 0] width 0 height 0
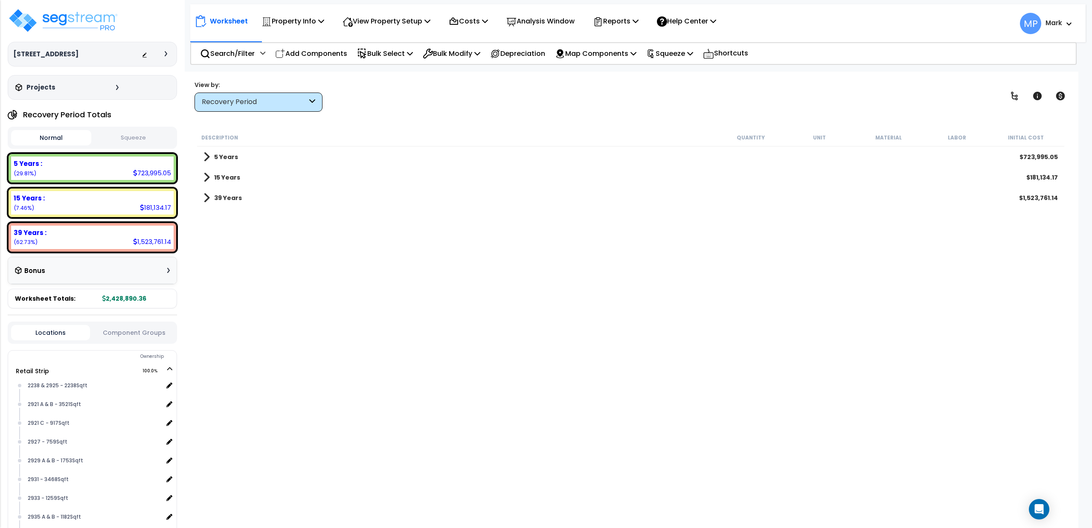
click at [207, 157] on span at bounding box center [206, 157] width 6 height 12
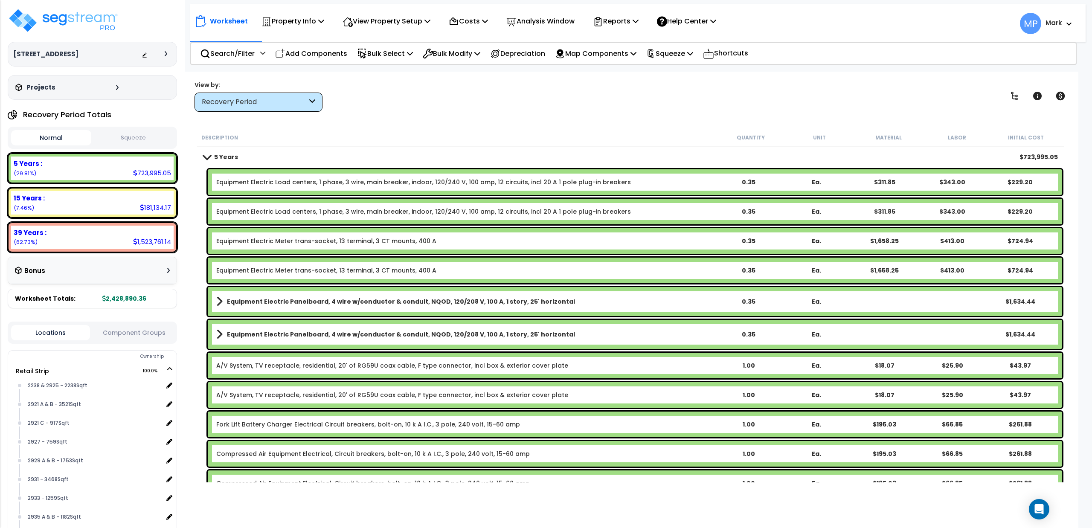
click at [207, 157] on span at bounding box center [207, 157] width 12 height 6
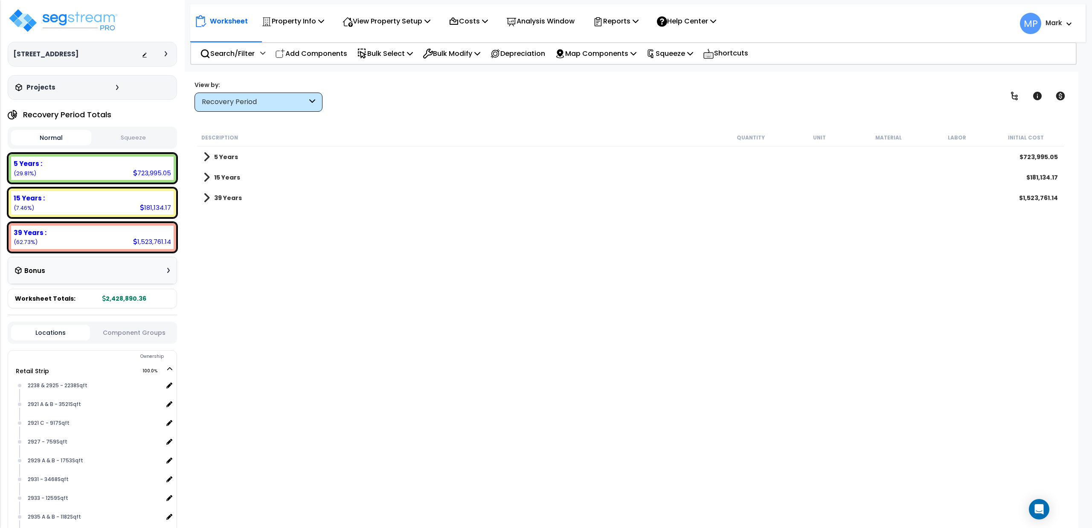
click at [206, 157] on span at bounding box center [206, 157] width 6 height 12
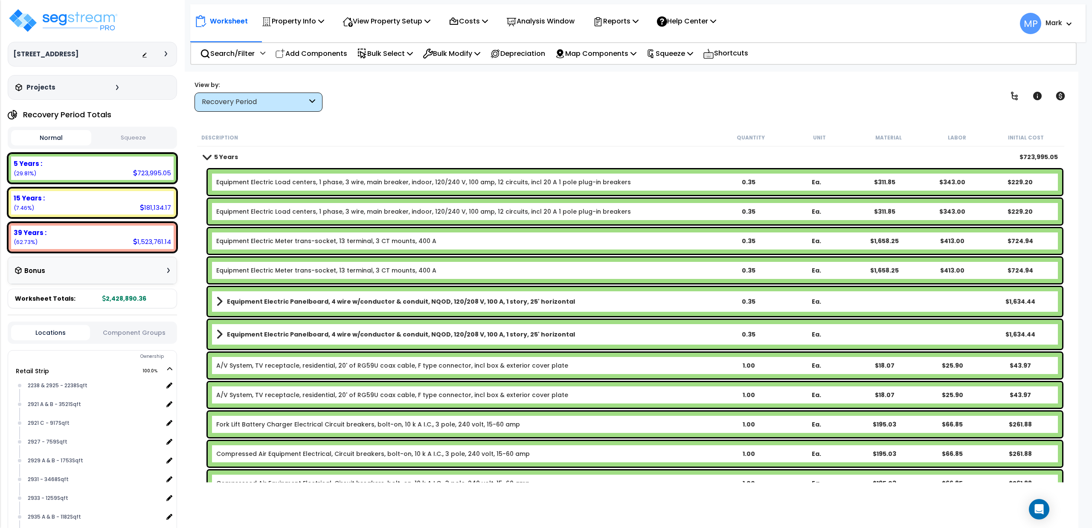
click at [211, 158] on span at bounding box center [207, 157] width 12 height 6
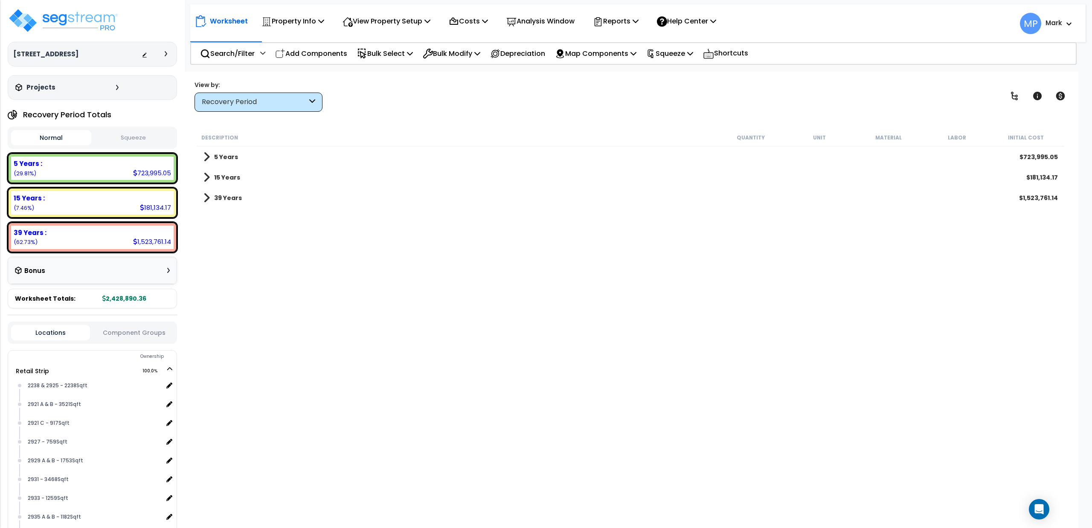
click at [208, 178] on span at bounding box center [206, 177] width 6 height 12
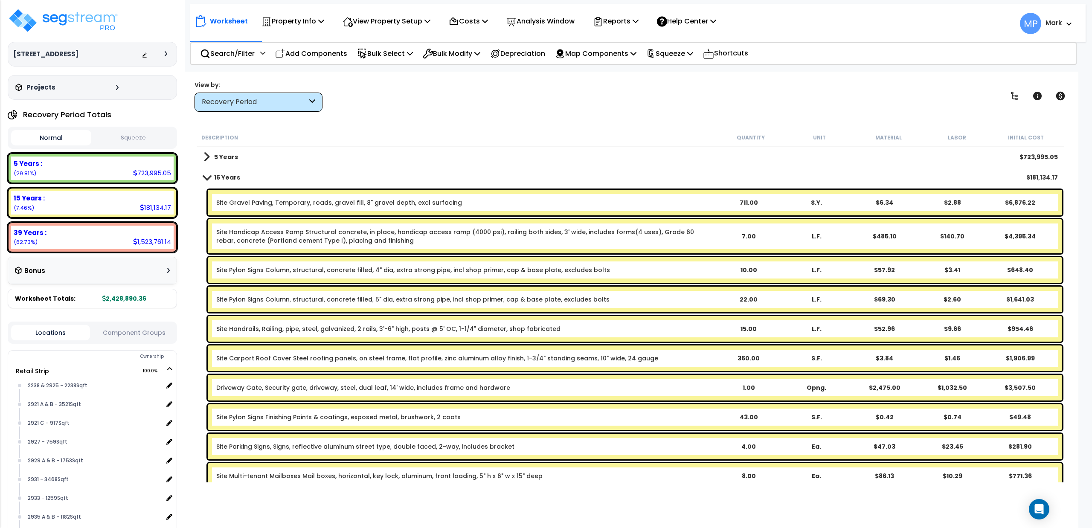
click at [204, 174] on span at bounding box center [207, 177] width 12 height 6
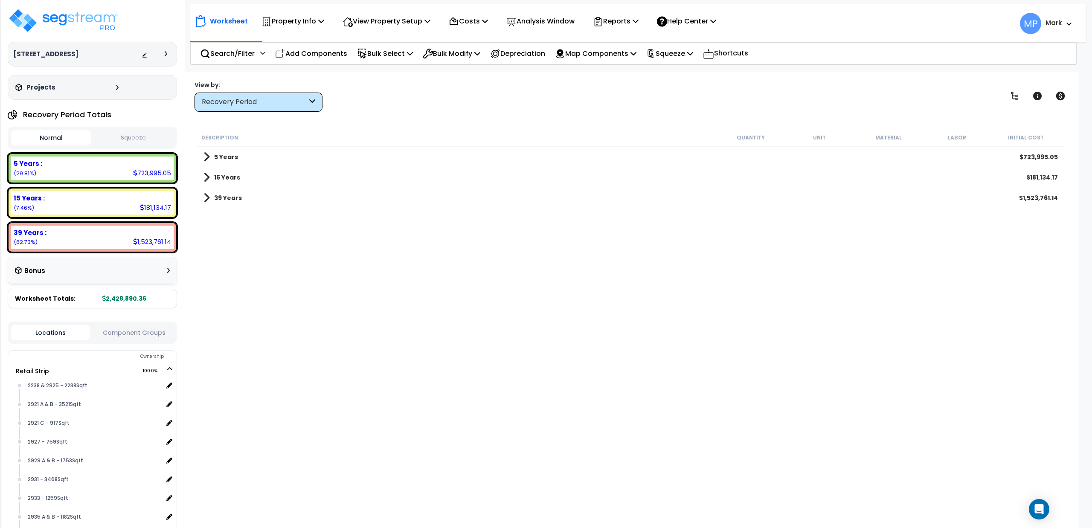
click at [208, 198] on span at bounding box center [206, 198] width 6 height 12
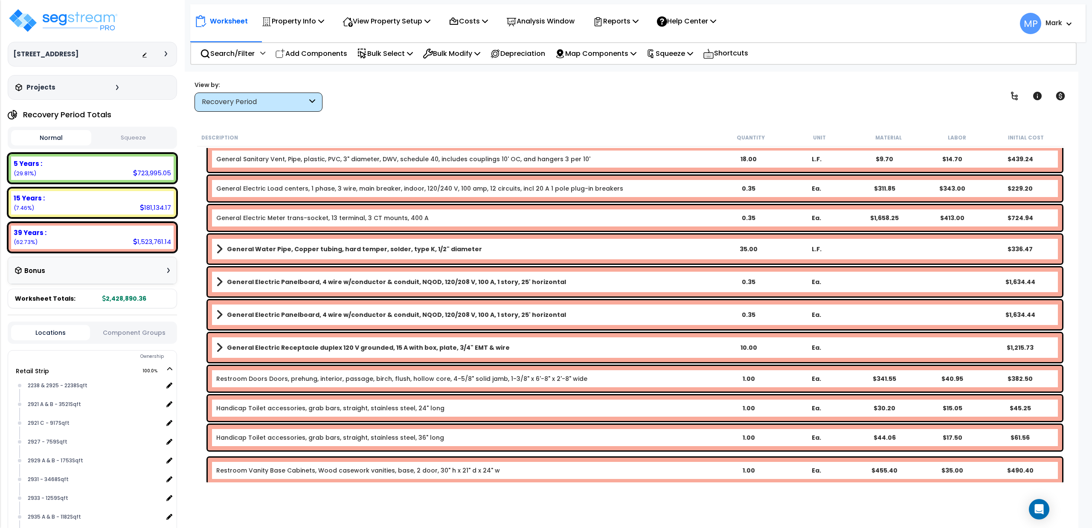
scroll to position [7677, 0]
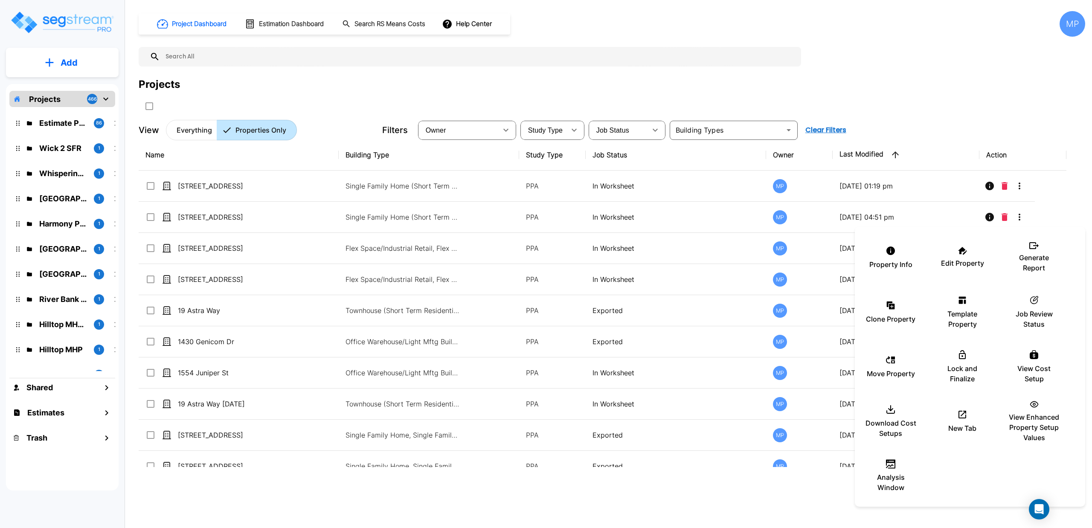
click at [186, 64] on div at bounding box center [546, 264] width 1092 height 528
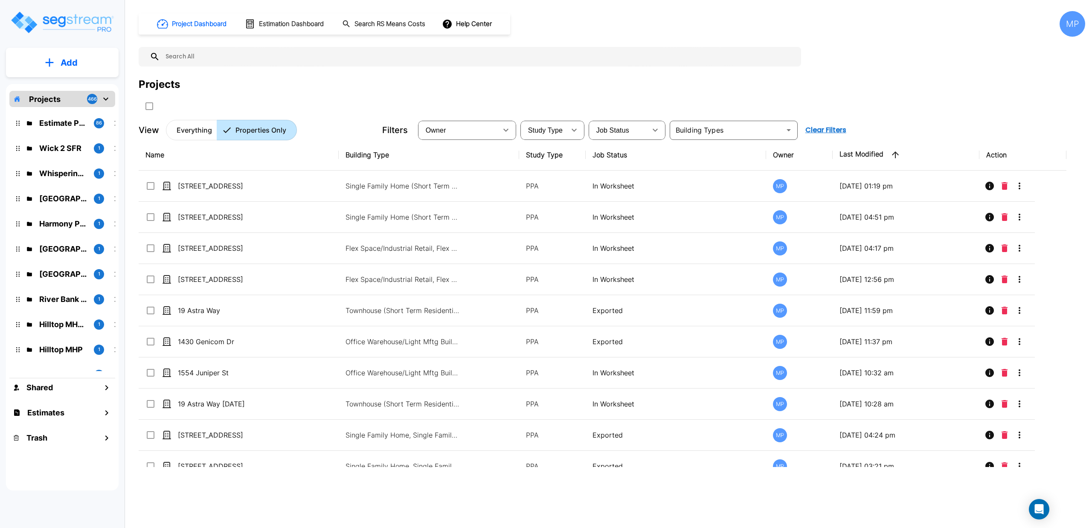
click at [185, 59] on input "text" at bounding box center [478, 57] width 637 height 20
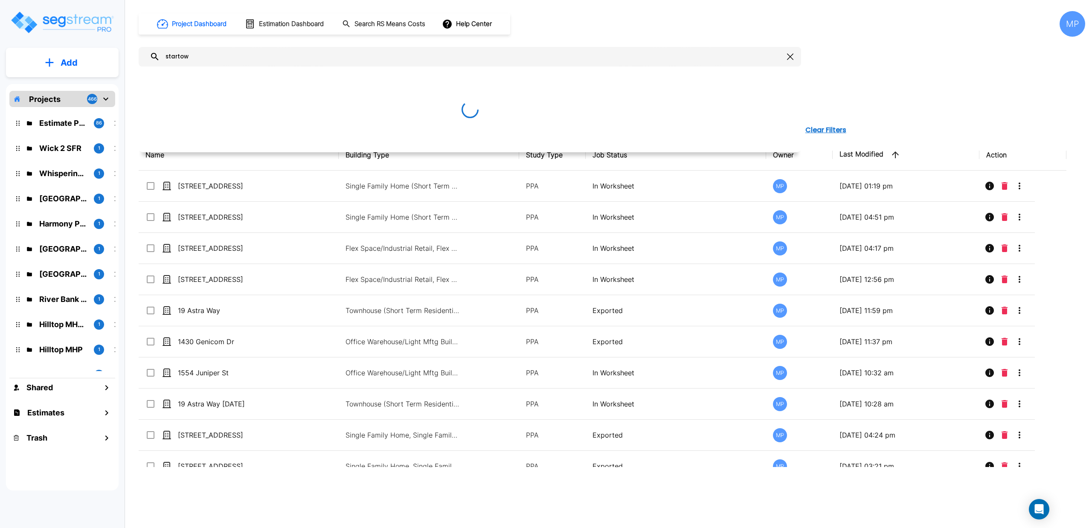
type input "startown"
